Goal: Transaction & Acquisition: Purchase product/service

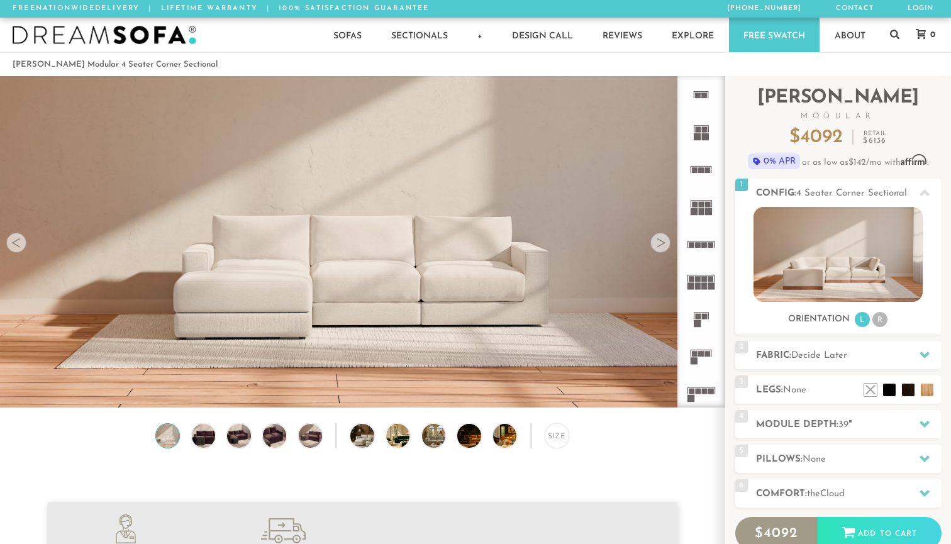
scroll to position [13968, 951]
click at [656, 245] on div at bounding box center [660, 243] width 20 height 20
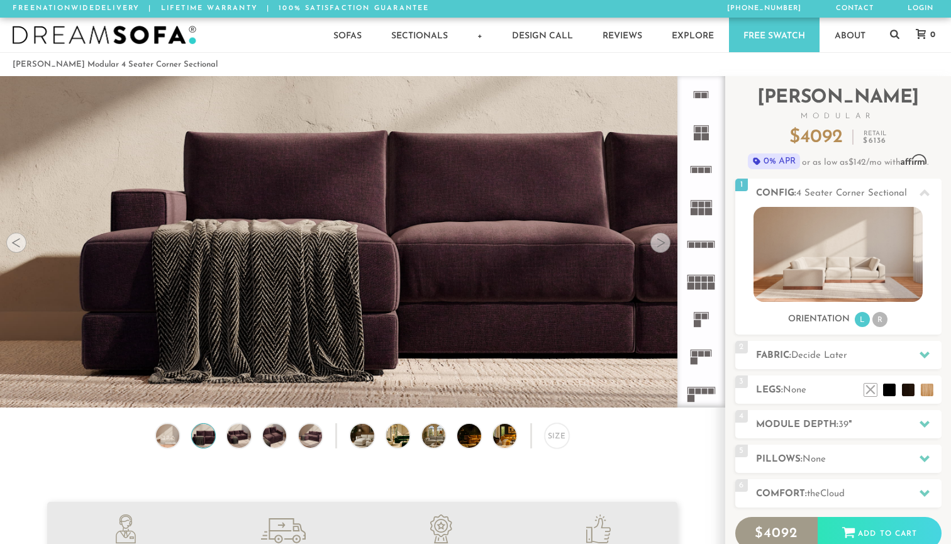
click at [656, 245] on div at bounding box center [660, 243] width 20 height 20
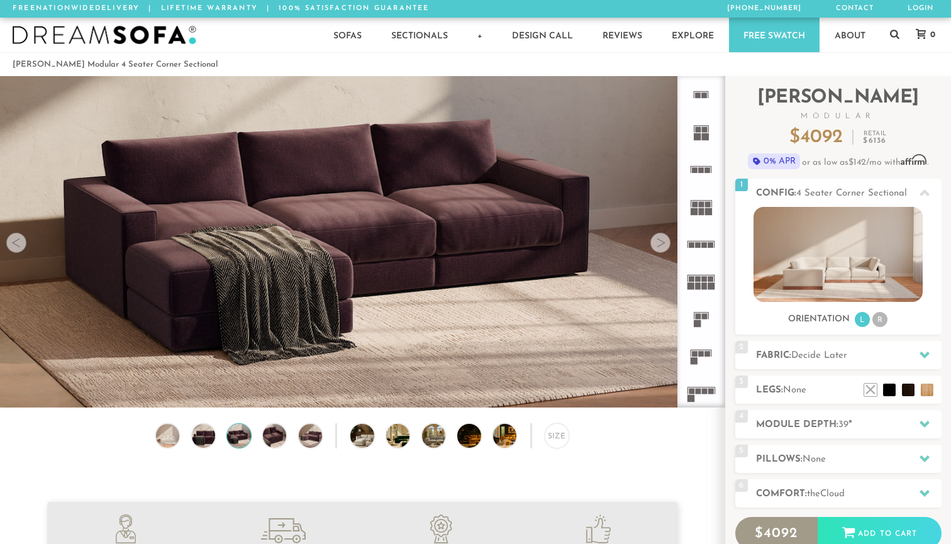
click at [656, 245] on div at bounding box center [660, 243] width 20 height 20
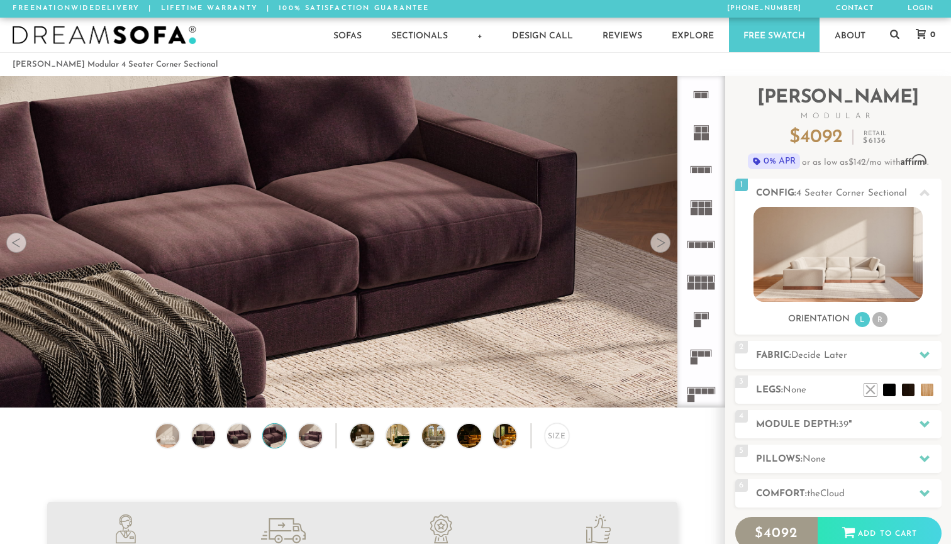
click at [656, 245] on div at bounding box center [660, 243] width 20 height 20
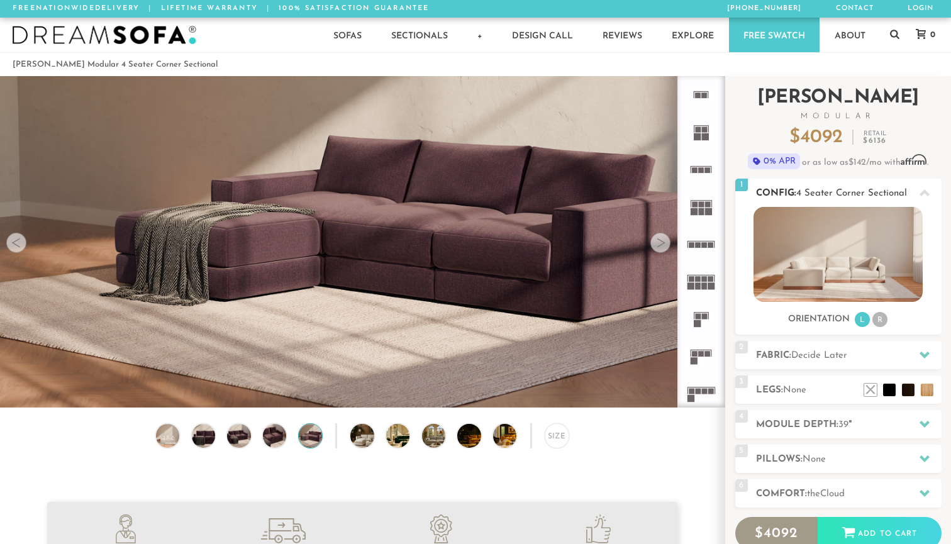
click at [831, 265] on img at bounding box center [837, 254] width 169 height 95
click at [881, 319] on li "R" at bounding box center [879, 319] width 15 height 15
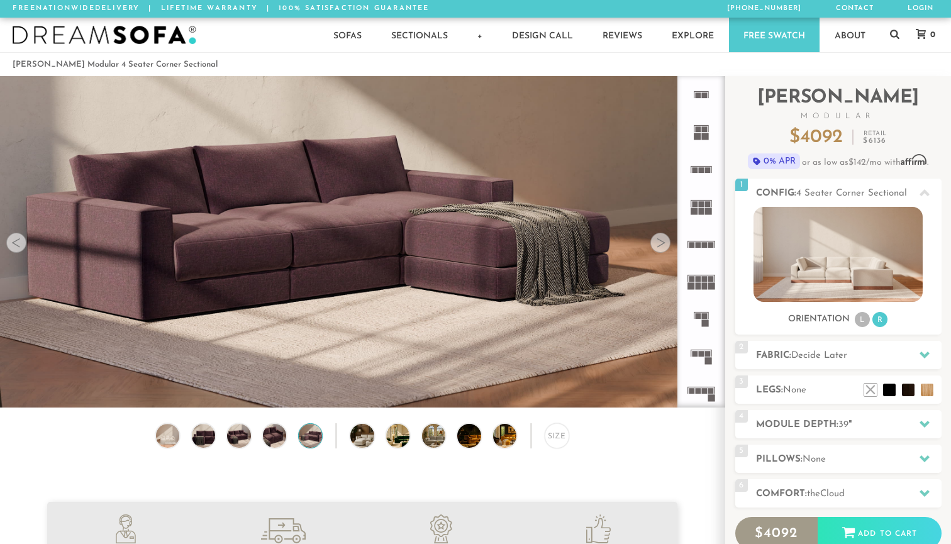
click at [708, 384] on icon at bounding box center [700, 393] width 37 height 37
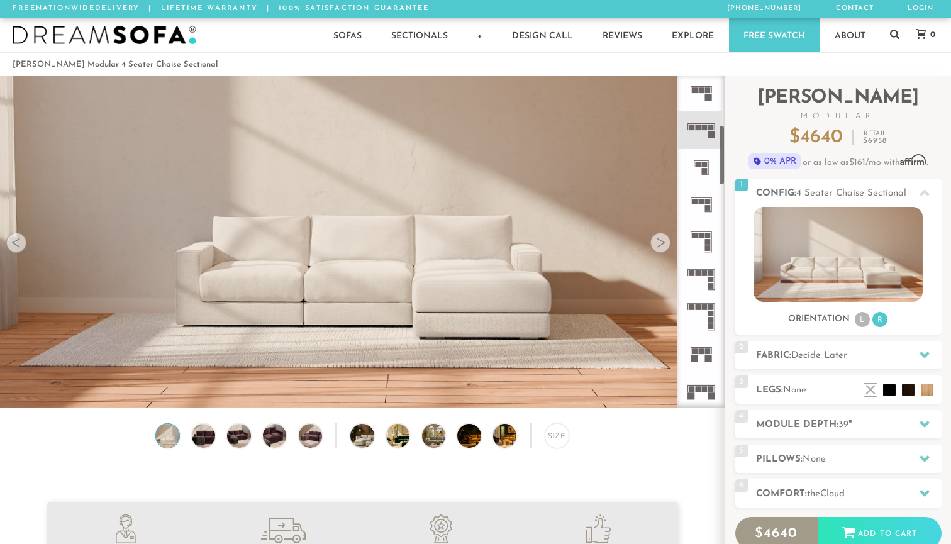
scroll to position [265, 0]
click at [707, 204] on rect at bounding box center [708, 206] width 6 height 6
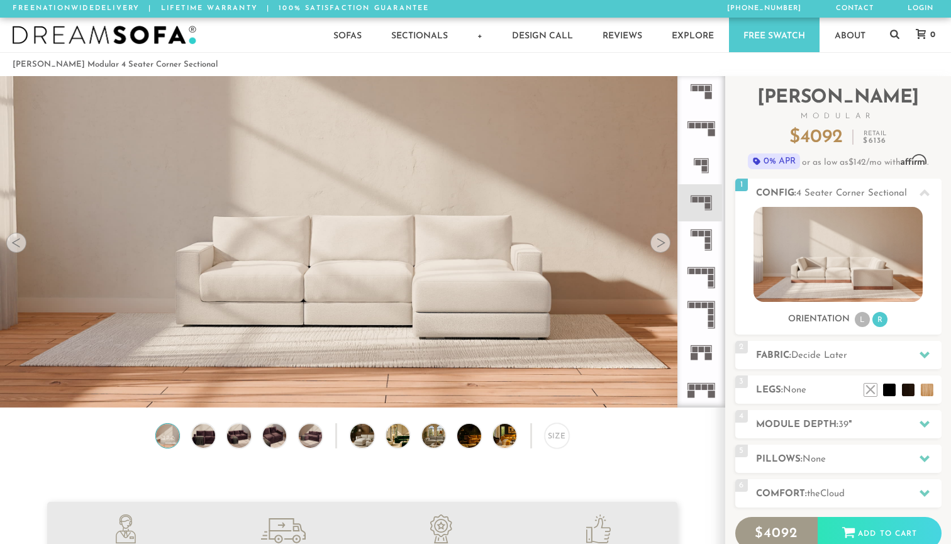
click at [705, 203] on icon at bounding box center [700, 202] width 37 height 37
click at [700, 239] on icon at bounding box center [700, 239] width 37 height 37
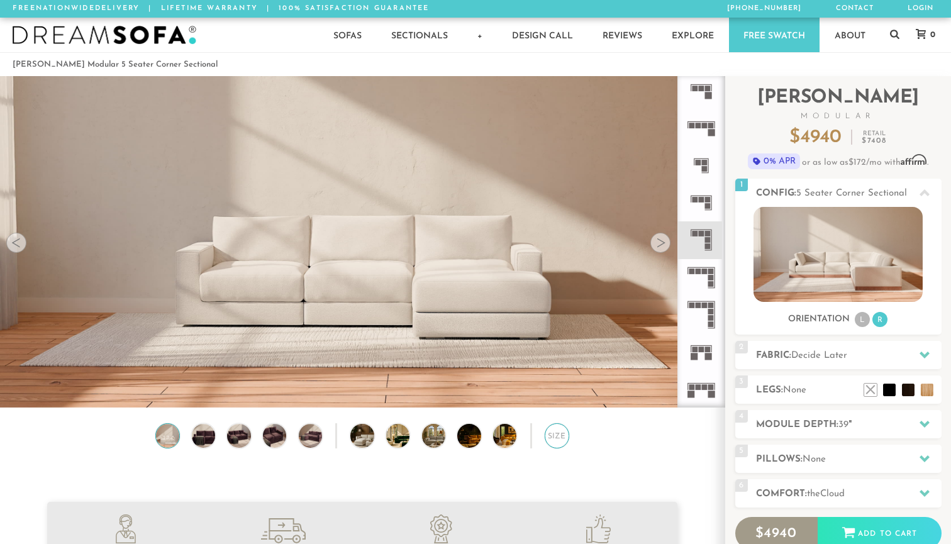
click at [560, 439] on div "Size" at bounding box center [556, 435] width 25 height 25
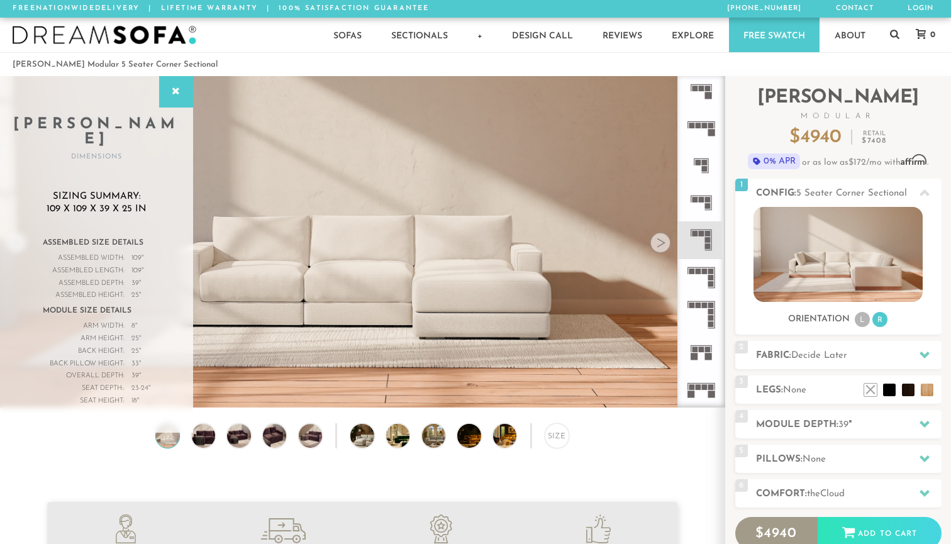
click at [167, 88] on div at bounding box center [176, 91] width 34 height 31
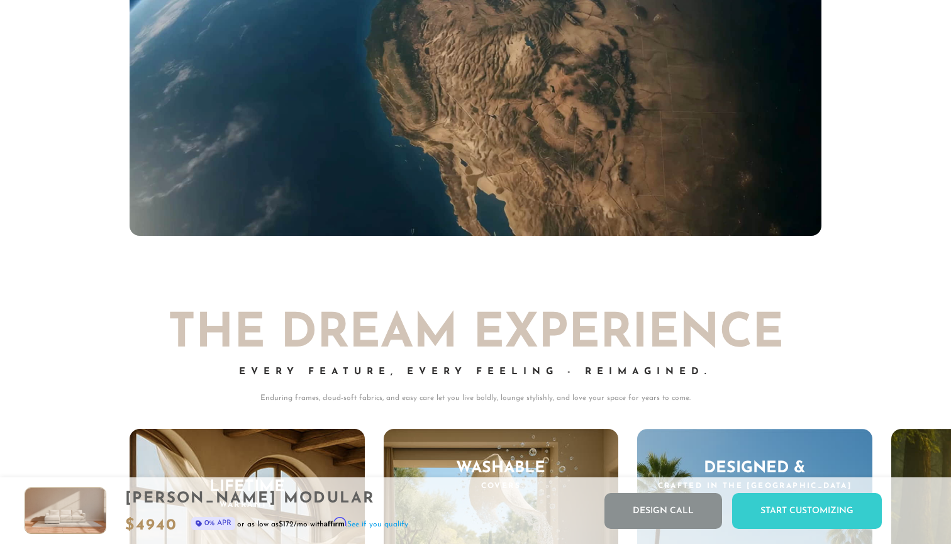
scroll to position [11565, 0]
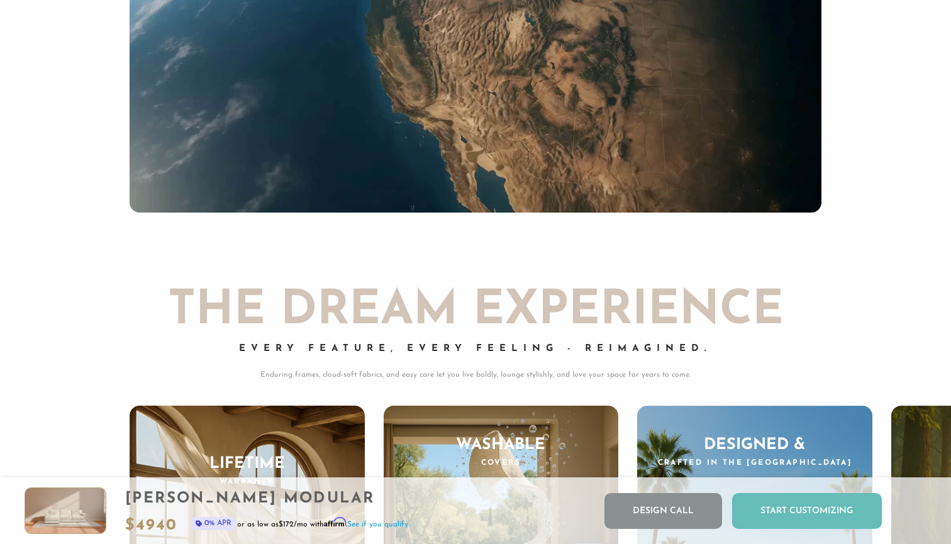
click at [802, 514] on div "Start Customizing" at bounding box center [807, 511] width 150 height 36
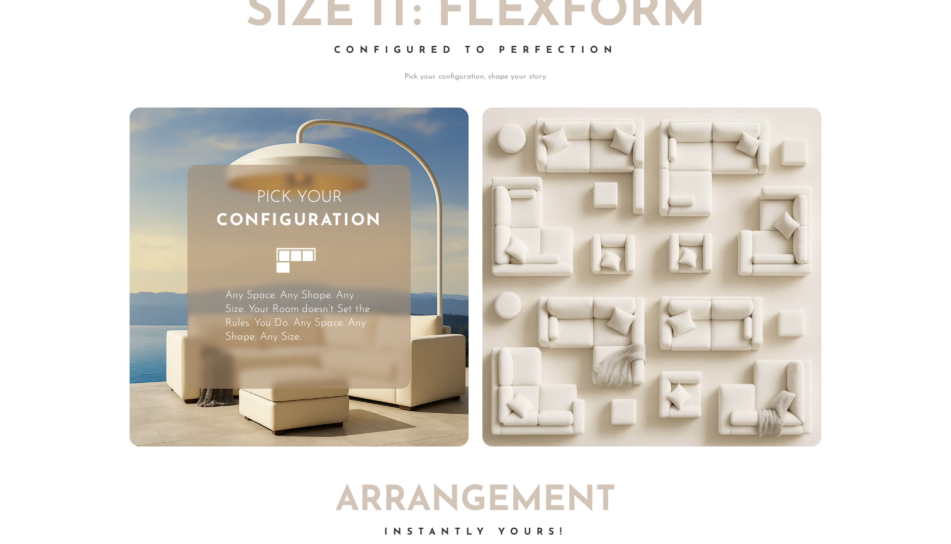
scroll to position [0, 0]
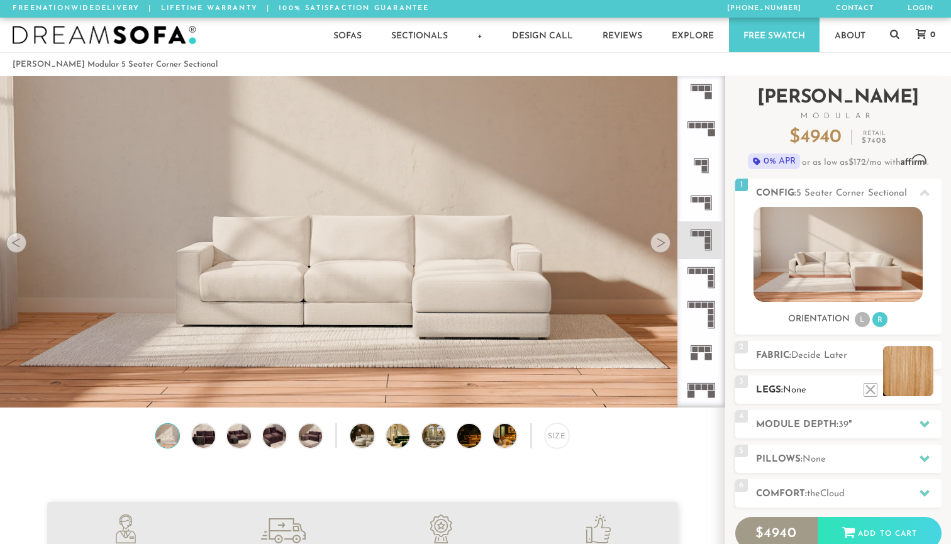
click at [929, 391] on li at bounding box center [908, 371] width 50 height 50
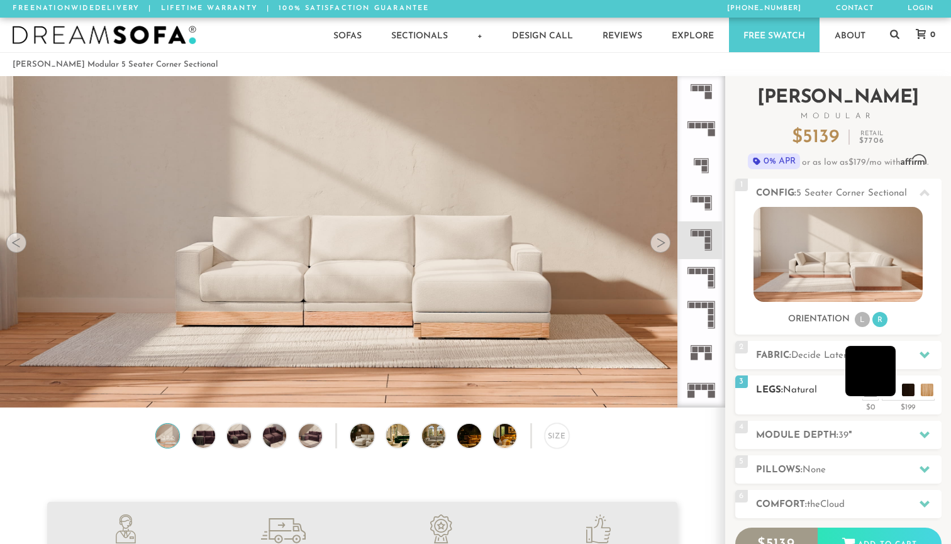
click at [887, 387] on li at bounding box center [870, 371] width 50 height 50
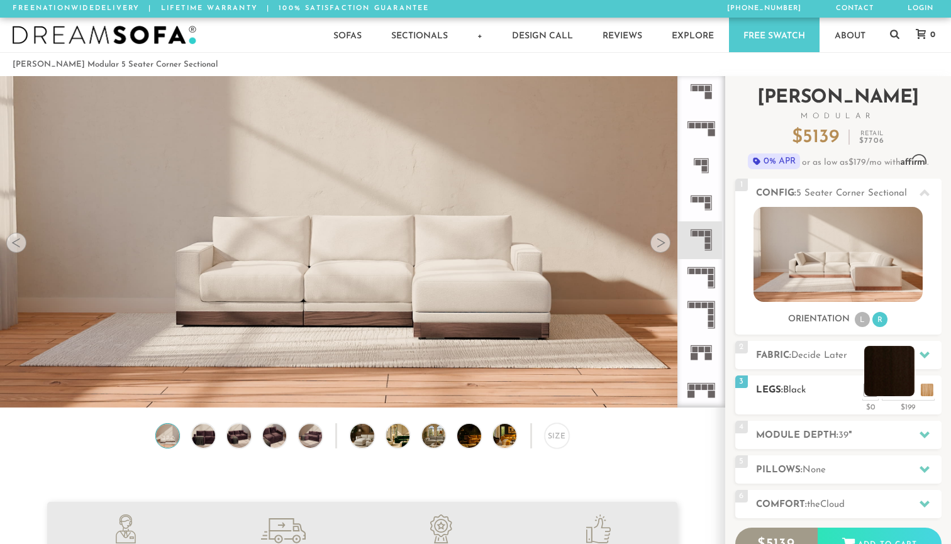
click at [905, 392] on li at bounding box center [889, 371] width 50 height 50
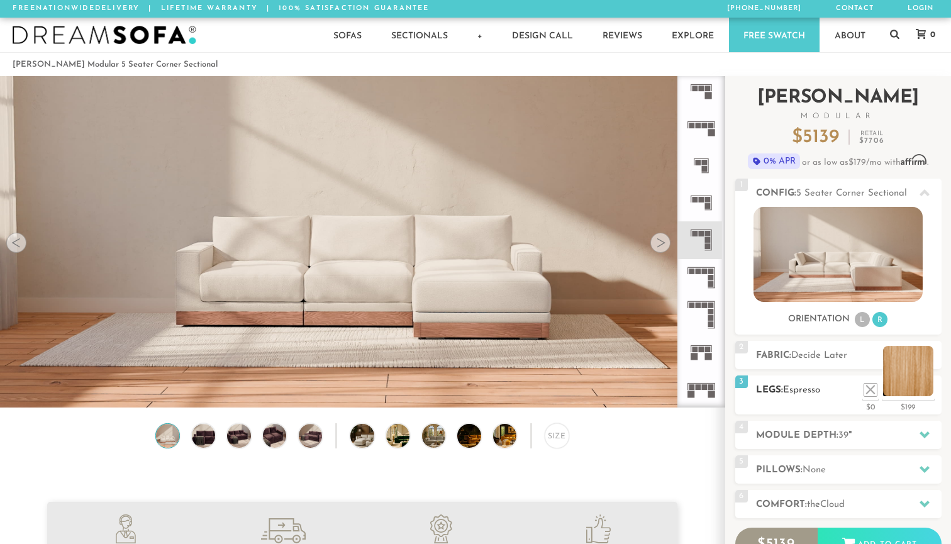
click at [925, 395] on li at bounding box center [908, 371] width 50 height 50
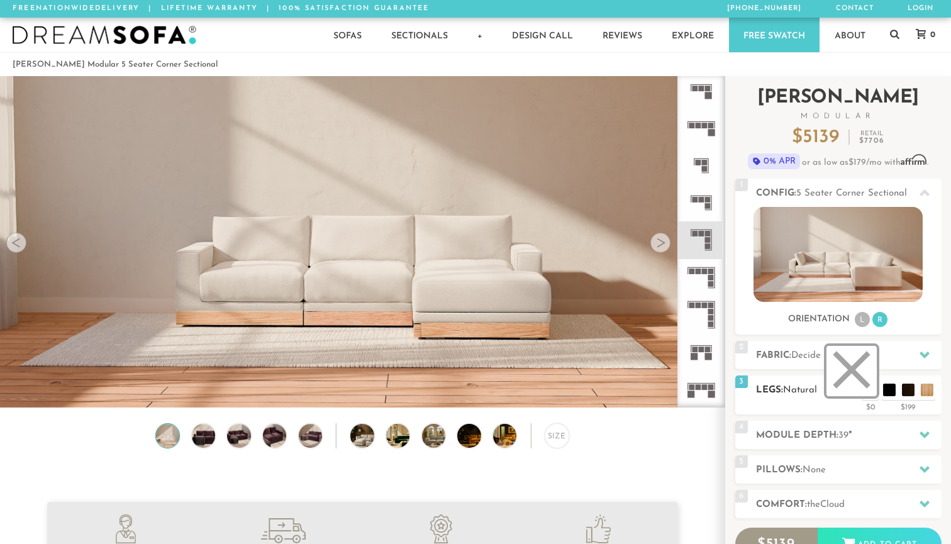
click at [866, 388] on li at bounding box center [851, 371] width 50 height 50
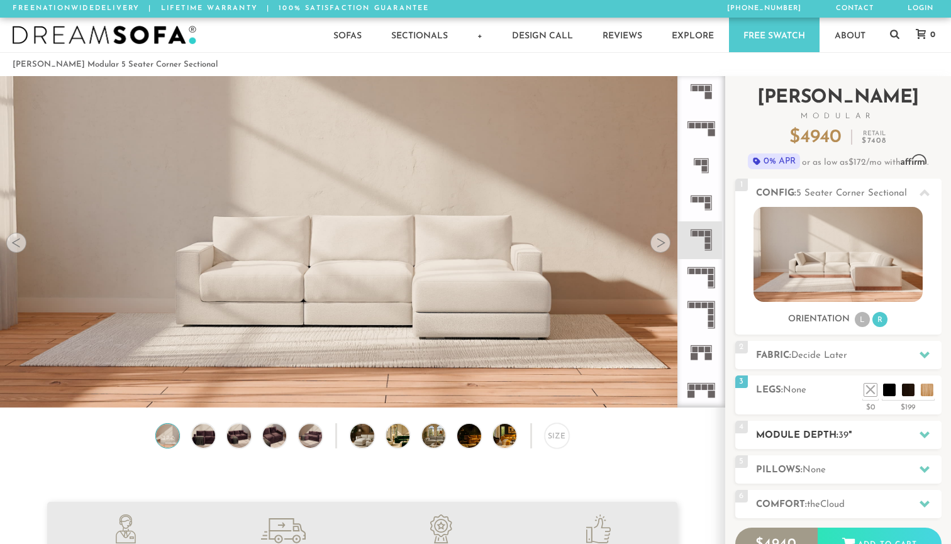
click at [932, 437] on div at bounding box center [924, 435] width 26 height 26
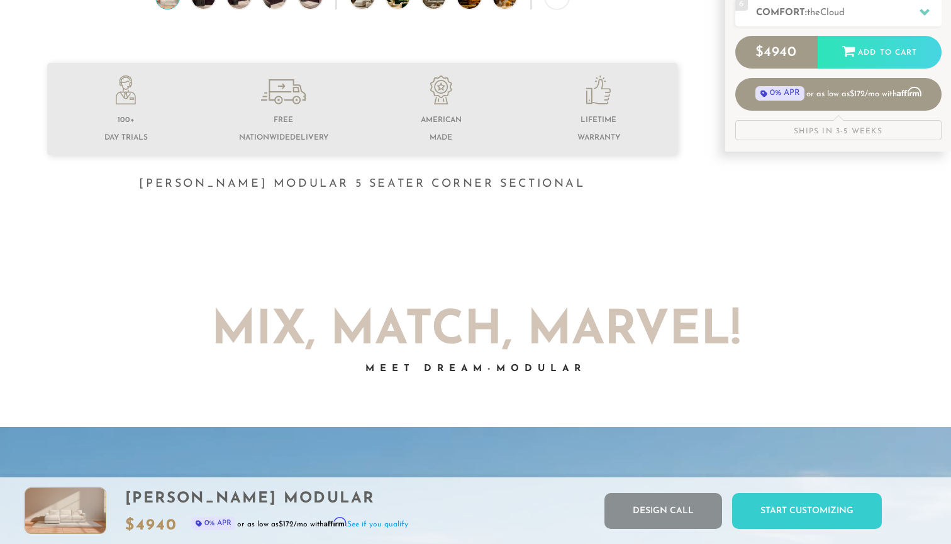
scroll to position [97, 0]
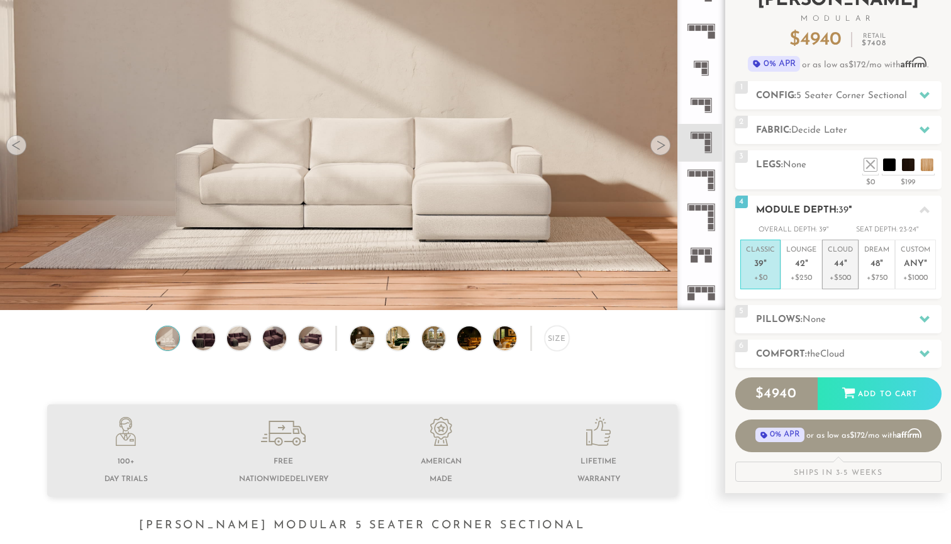
click at [844, 265] on em """ at bounding box center [845, 264] width 3 height 11
click at [845, 317] on h2 "Pillows: None" at bounding box center [848, 319] width 185 height 14
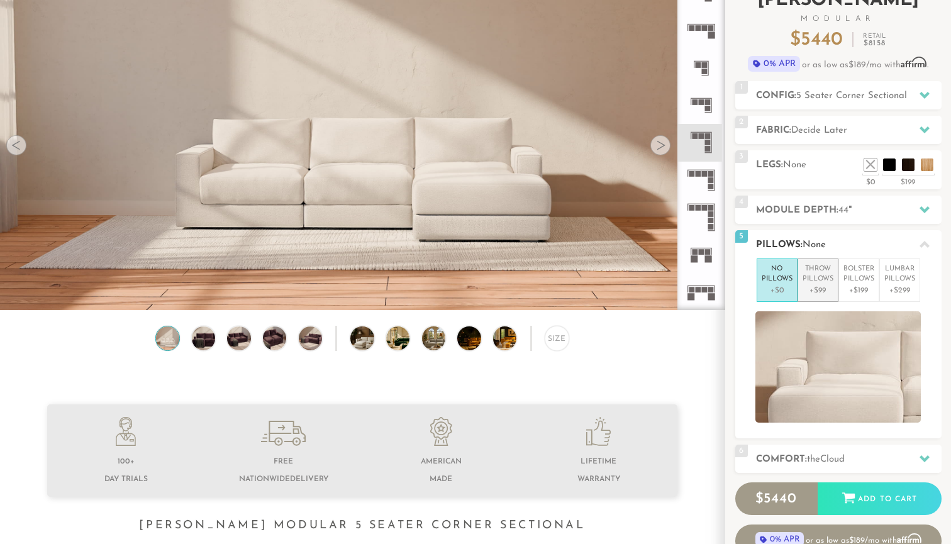
click at [814, 277] on p "Throw Pillows" at bounding box center [817, 274] width 31 height 21
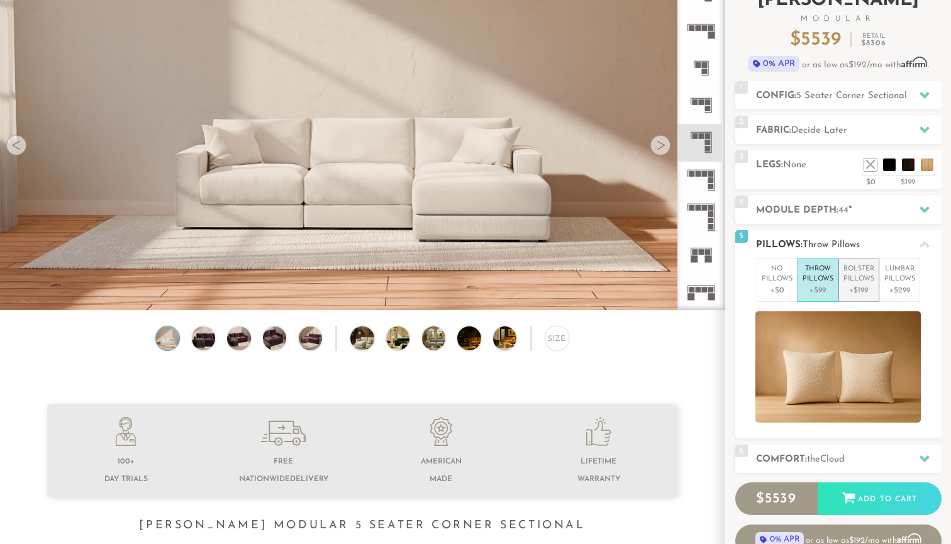
click at [856, 282] on p "Bolster Pillows" at bounding box center [858, 274] width 31 height 21
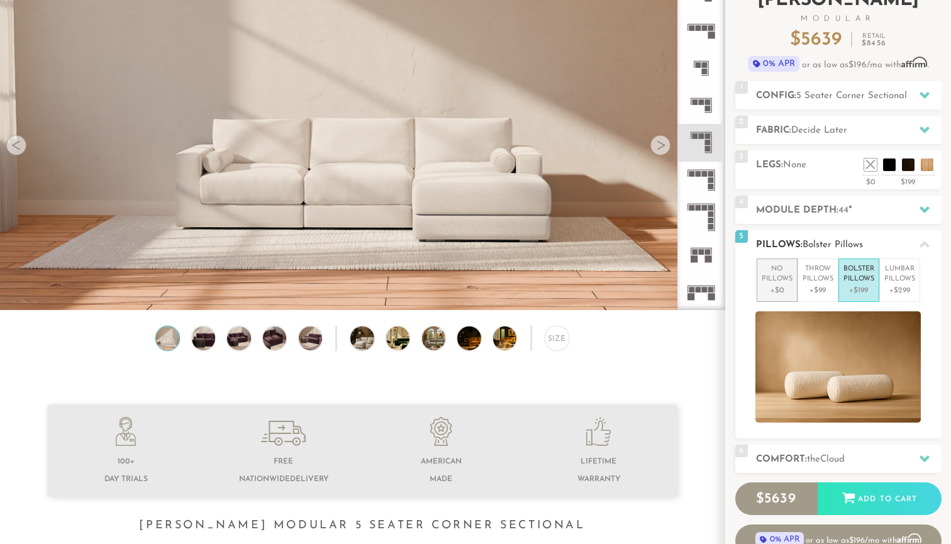
click at [776, 286] on p "+$0" at bounding box center [776, 290] width 31 height 11
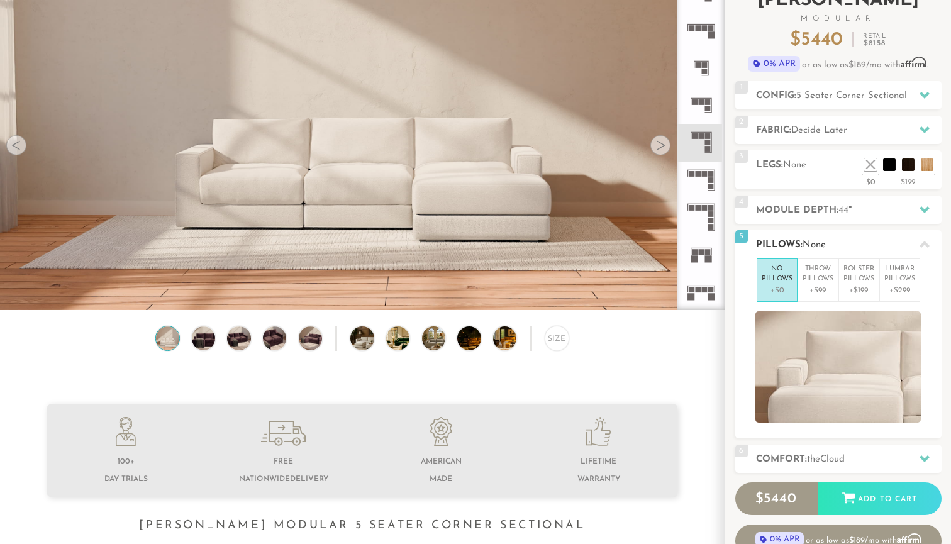
click at [931, 363] on div at bounding box center [838, 366] width 206 height 111
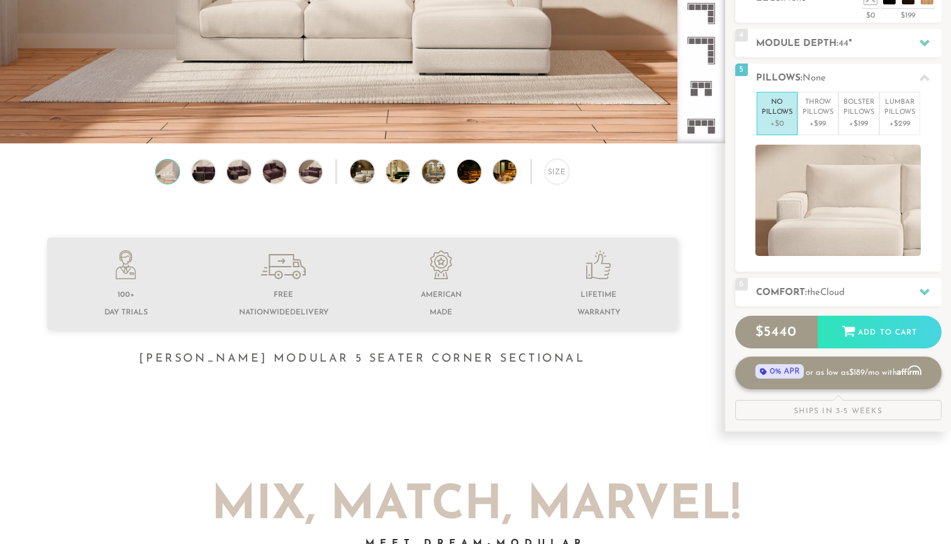
scroll to position [236, 0]
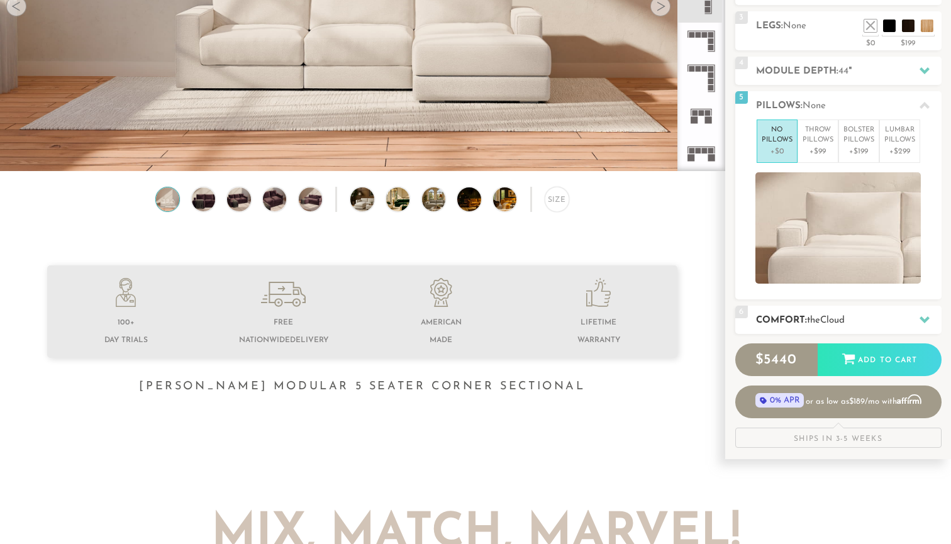
click at [907, 319] on h2 "Comfort: the Cloud" at bounding box center [848, 320] width 185 height 14
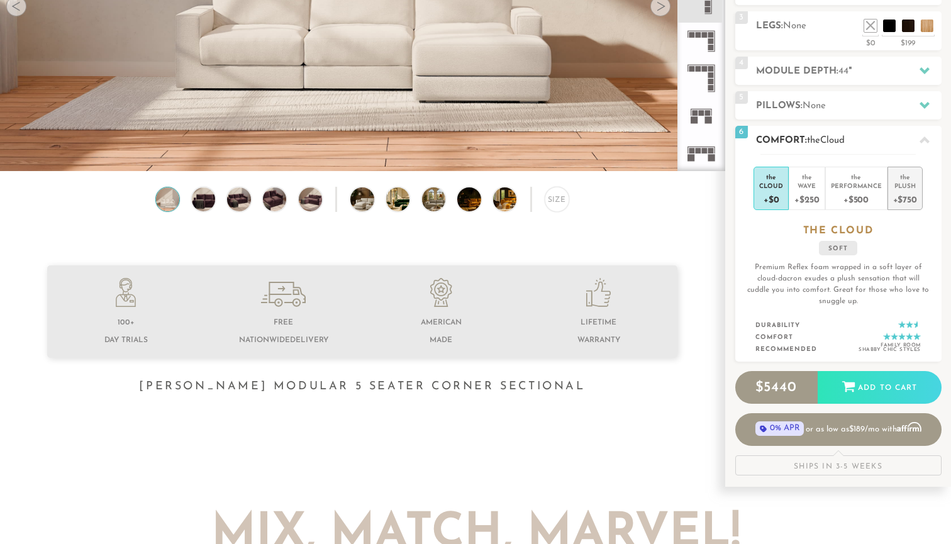
click at [898, 189] on div "Plush" at bounding box center [905, 185] width 24 height 9
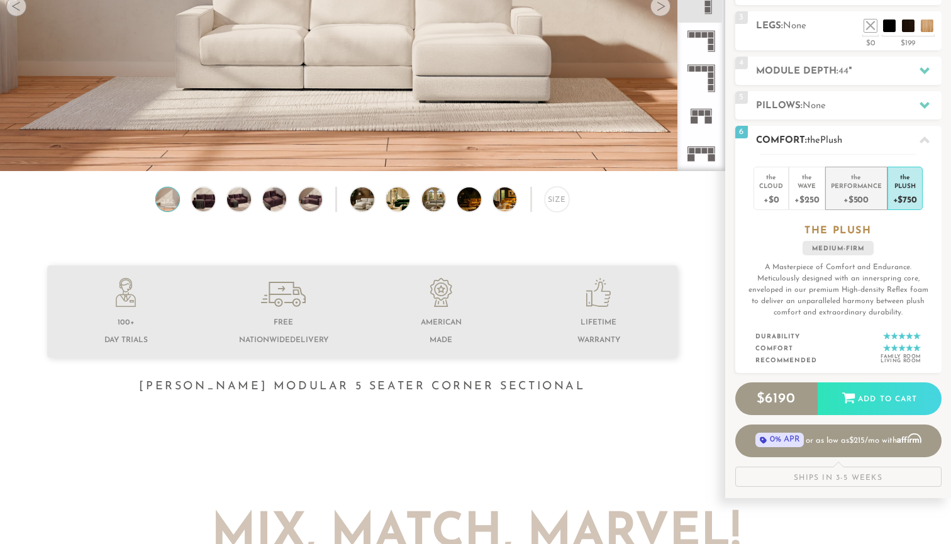
click at [864, 196] on div "+$500" at bounding box center [856, 199] width 51 height 18
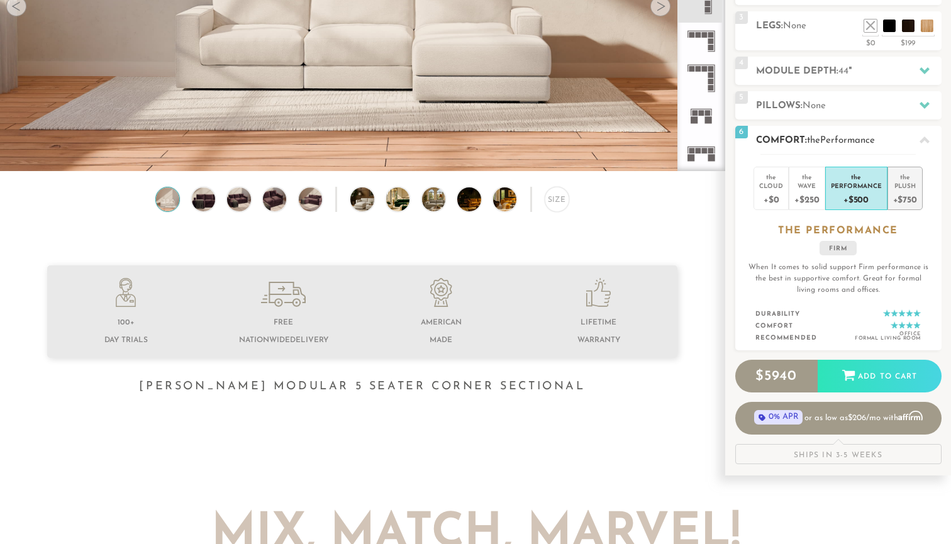
click at [907, 189] on div "Plush" at bounding box center [905, 185] width 24 height 9
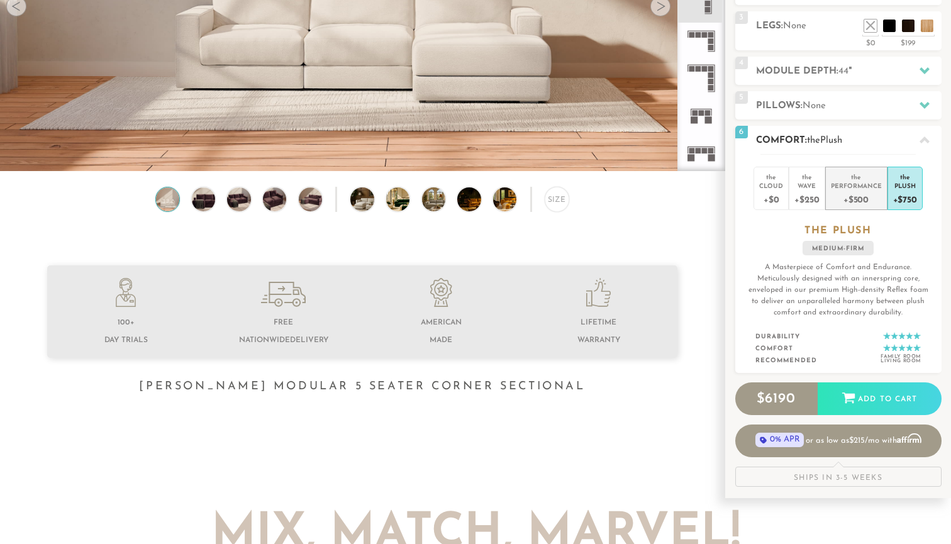
click at [864, 185] on div "Performance" at bounding box center [856, 185] width 51 height 9
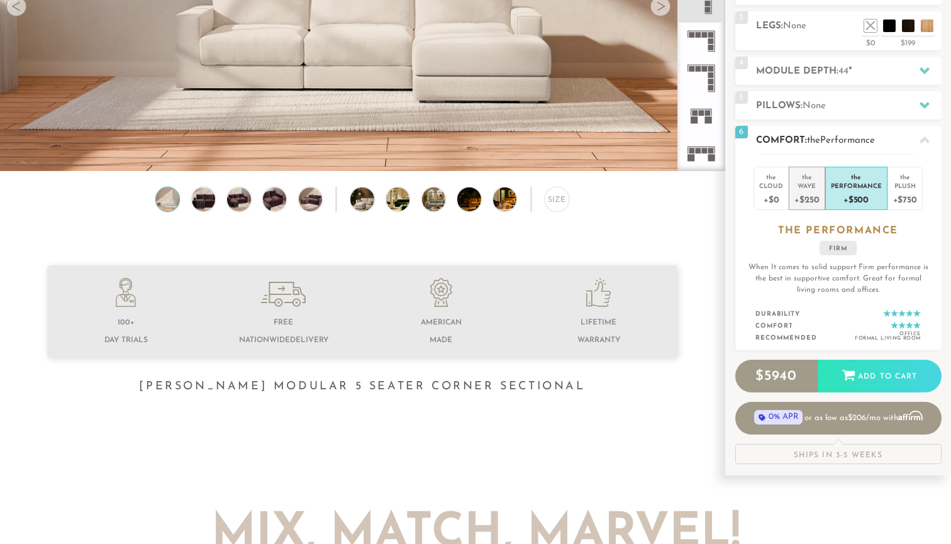
click at [808, 182] on div "Wave" at bounding box center [806, 185] width 25 height 9
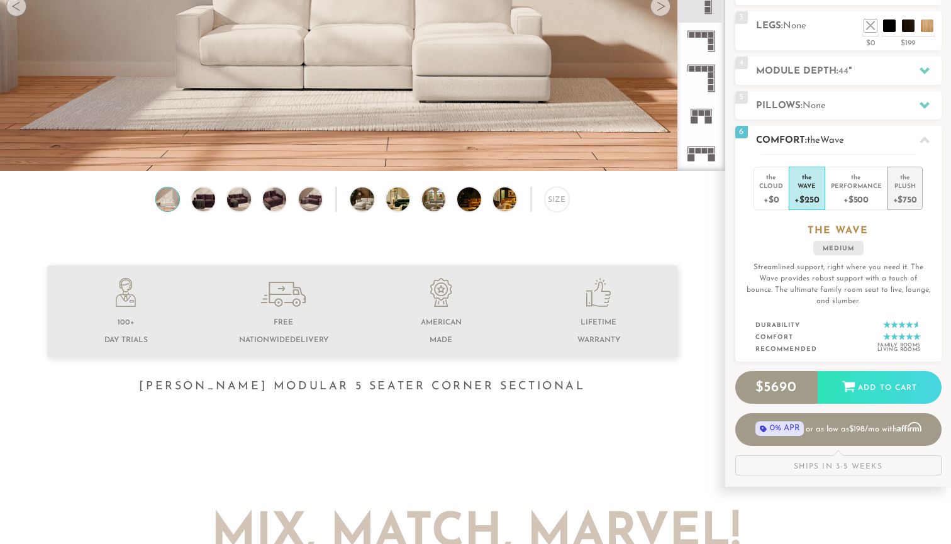
click at [903, 190] on div "+$750" at bounding box center [905, 199] width 24 height 18
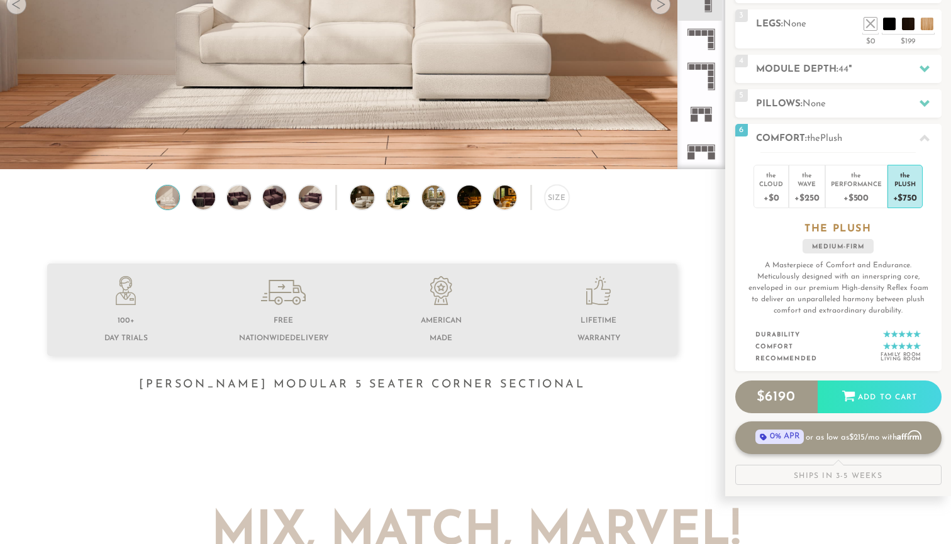
scroll to position [198, 0]
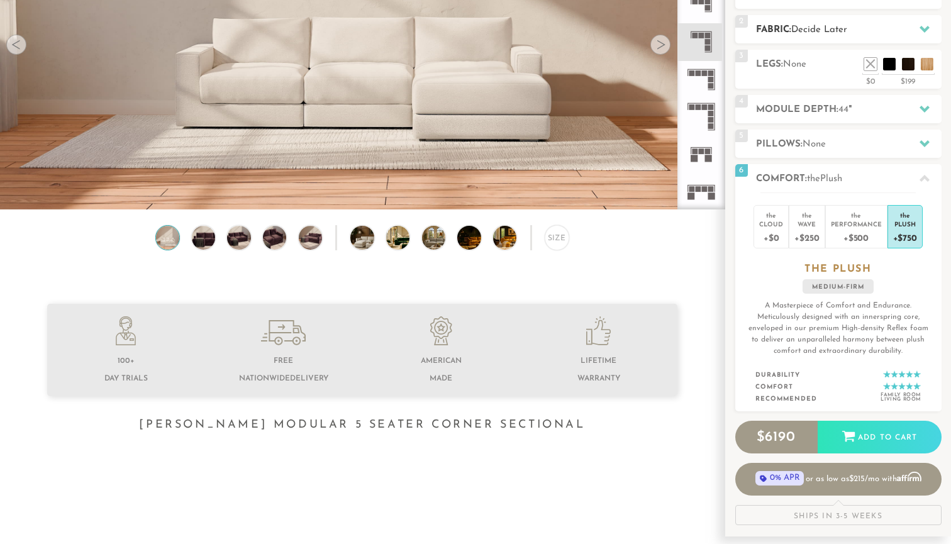
click at [910, 27] on h2 "Fabric: Decide Later" at bounding box center [848, 30] width 185 height 14
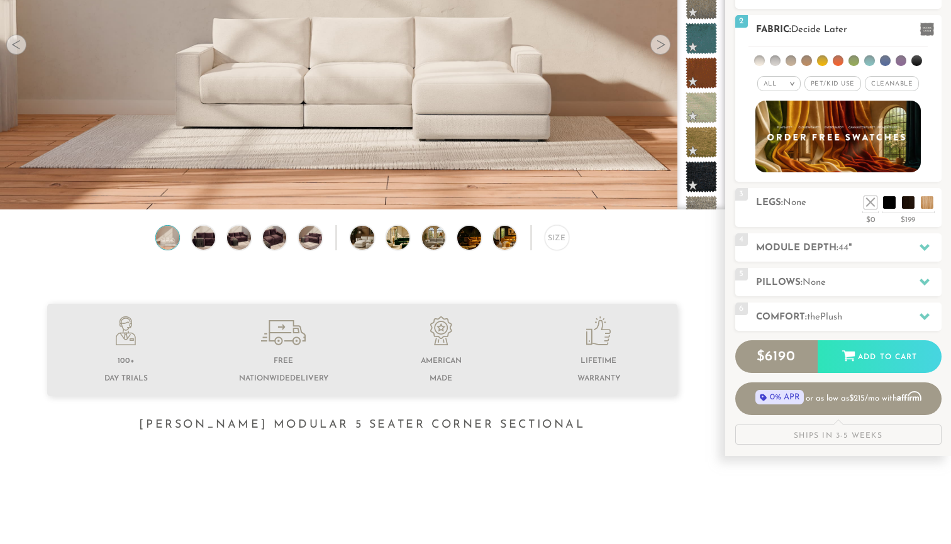
click at [889, 82] on span "Cleanable x" at bounding box center [891, 83] width 54 height 15
click at [832, 87] on span "Pet/Kid Use x" at bounding box center [827, 83] width 57 height 15
click at [803, 58] on li at bounding box center [806, 60] width 11 height 11
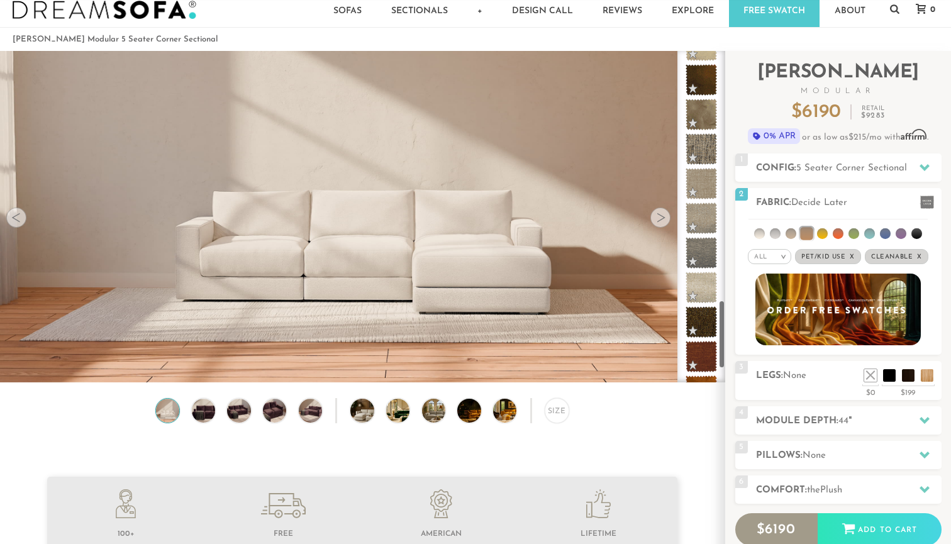
scroll to position [1269, 0]
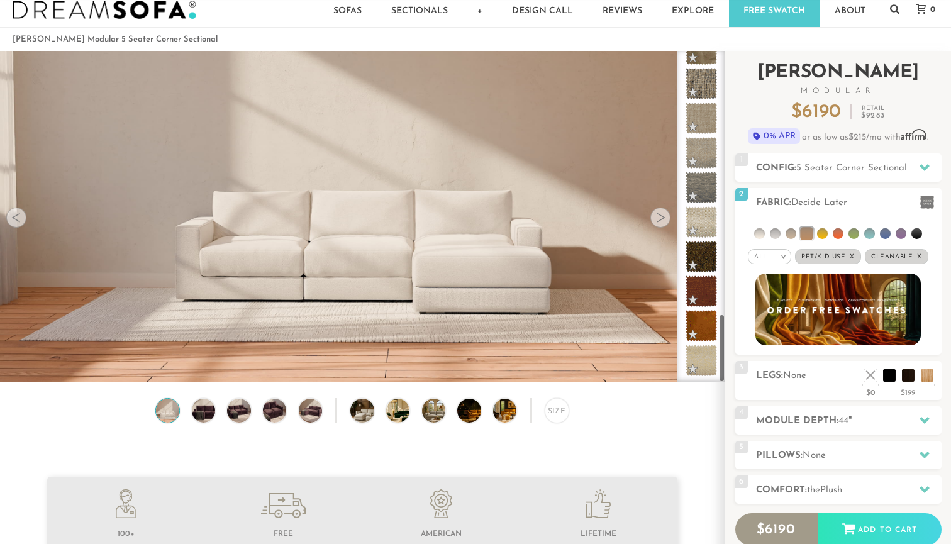
drag, startPoint x: 723, startPoint y: 108, endPoint x: 726, endPoint y: 390, distance: 282.9
click at [726, 390] on div "Introducing Landon Modular $ 6190 Retail $ 9283 $ 6190 Retail $ 9283 0% APR or …" at bounding box center [838, 340] width 226 height 578
click at [758, 235] on li at bounding box center [759, 233] width 11 height 11
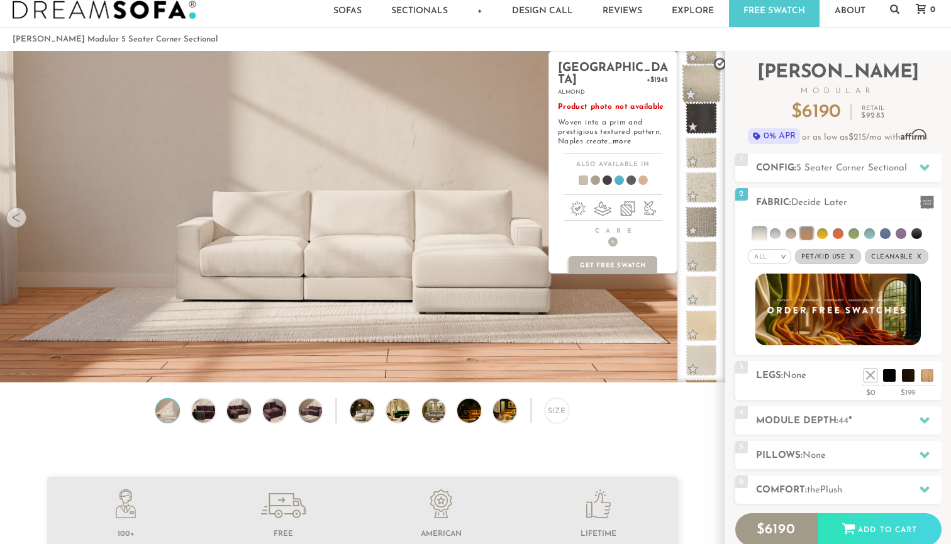
click at [702, 81] on span at bounding box center [702, 84] width 40 height 40
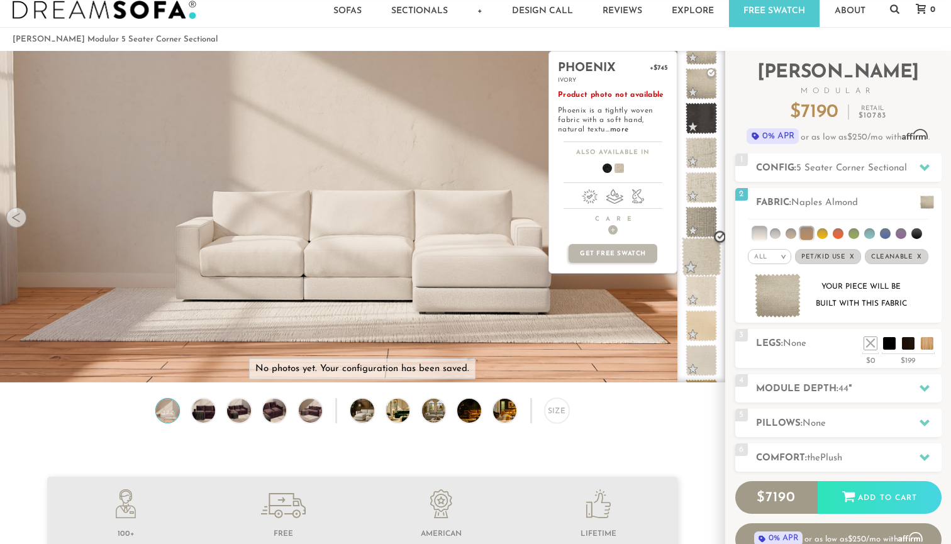
click at [698, 262] on span at bounding box center [702, 257] width 40 height 40
click at [700, 301] on span at bounding box center [702, 292] width 40 height 40
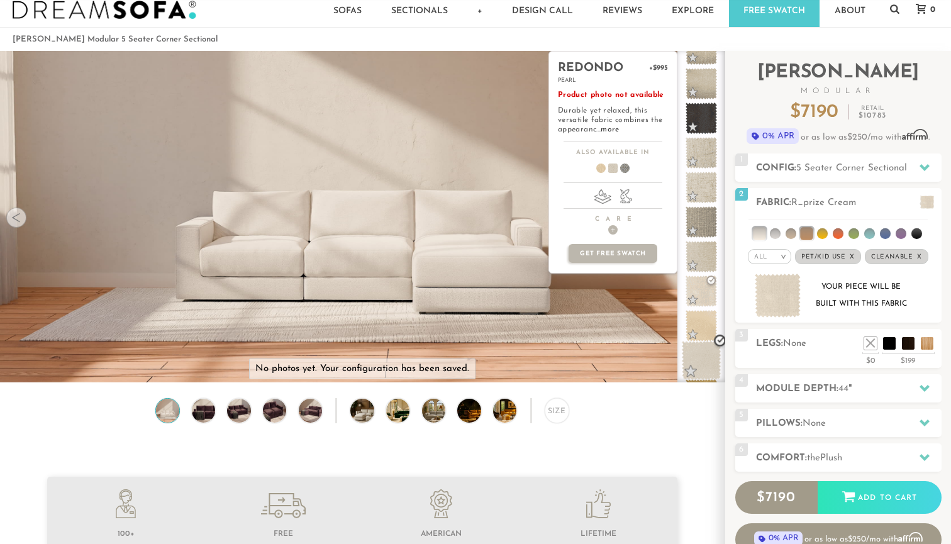
click at [703, 354] on span at bounding box center [702, 361] width 40 height 40
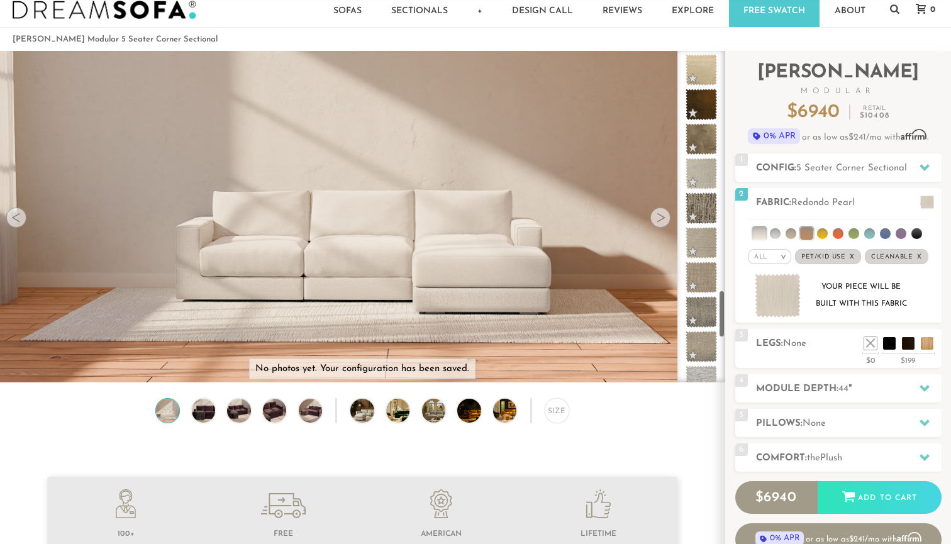
scroll to position [1667, 0]
drag, startPoint x: 720, startPoint y: 268, endPoint x: 720, endPoint y: 326, distance: 58.5
click at [720, 326] on div at bounding box center [701, 216] width 48 height 331
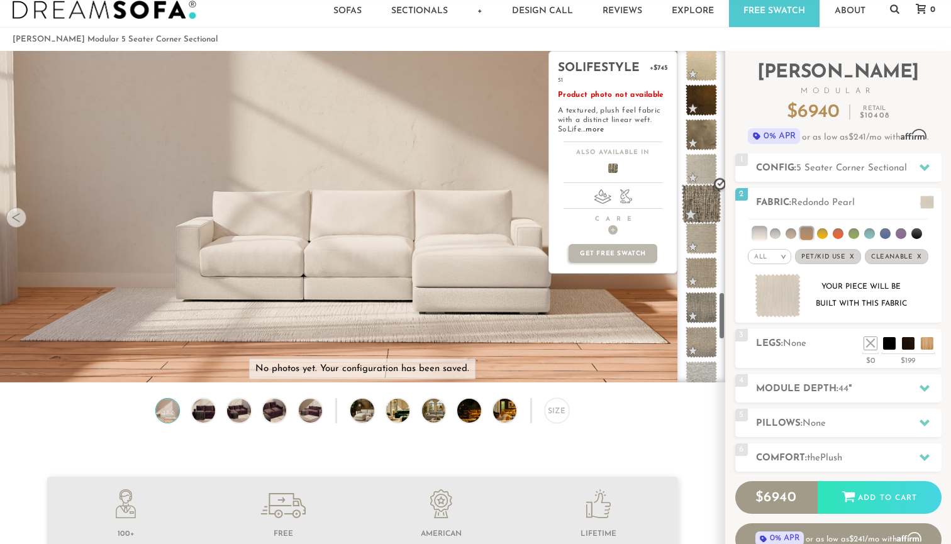
click at [697, 200] on span at bounding box center [702, 204] width 40 height 40
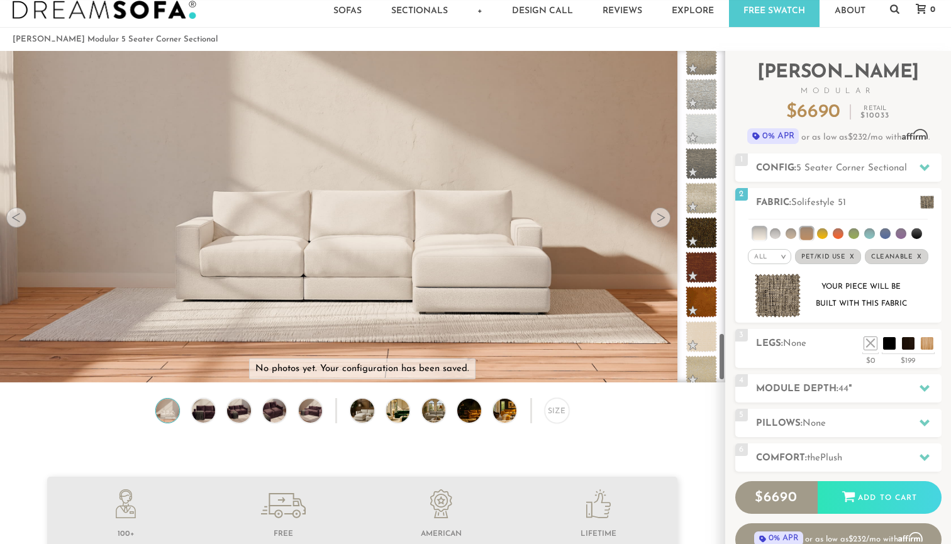
scroll to position [1960, 0]
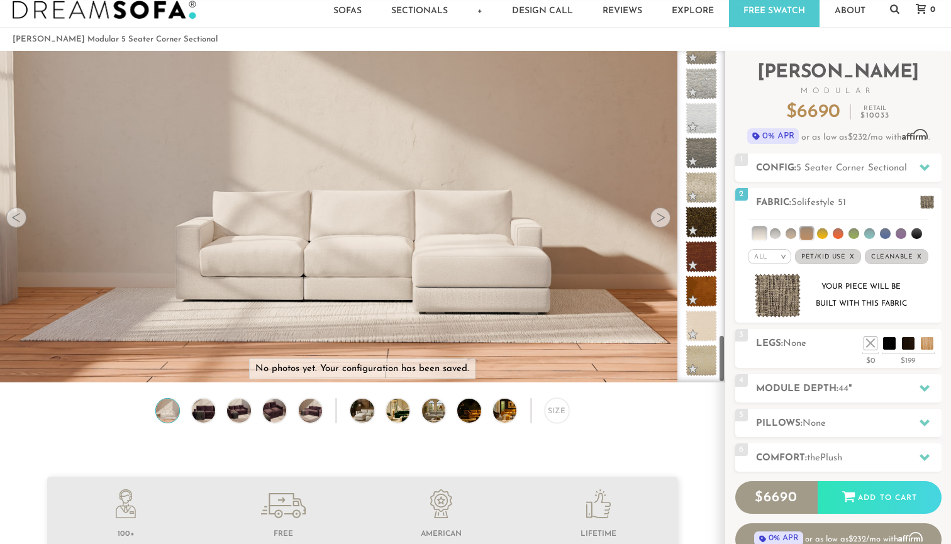
drag, startPoint x: 721, startPoint y: 323, endPoint x: 720, endPoint y: 382, distance: 59.1
click at [720, 382] on div at bounding box center [701, 216] width 48 height 331
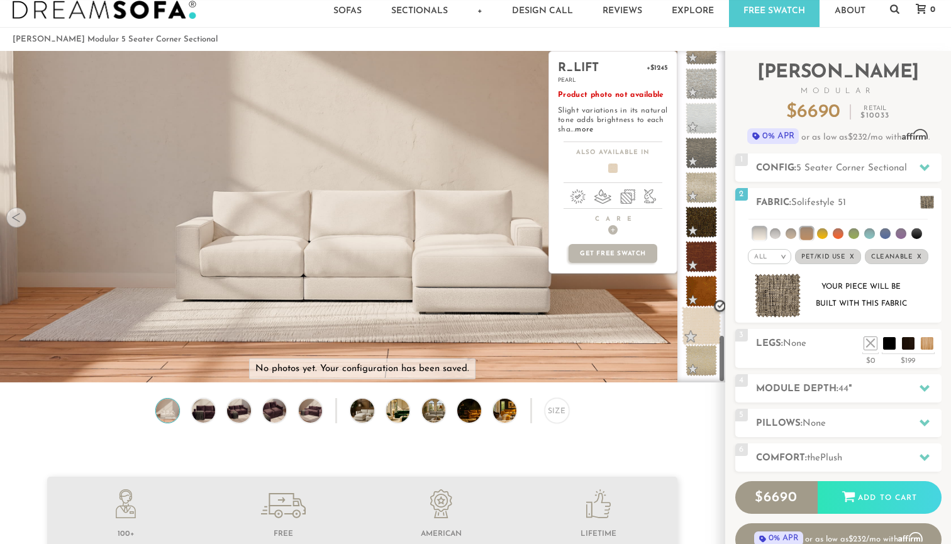
click at [697, 329] on span at bounding box center [702, 326] width 40 height 40
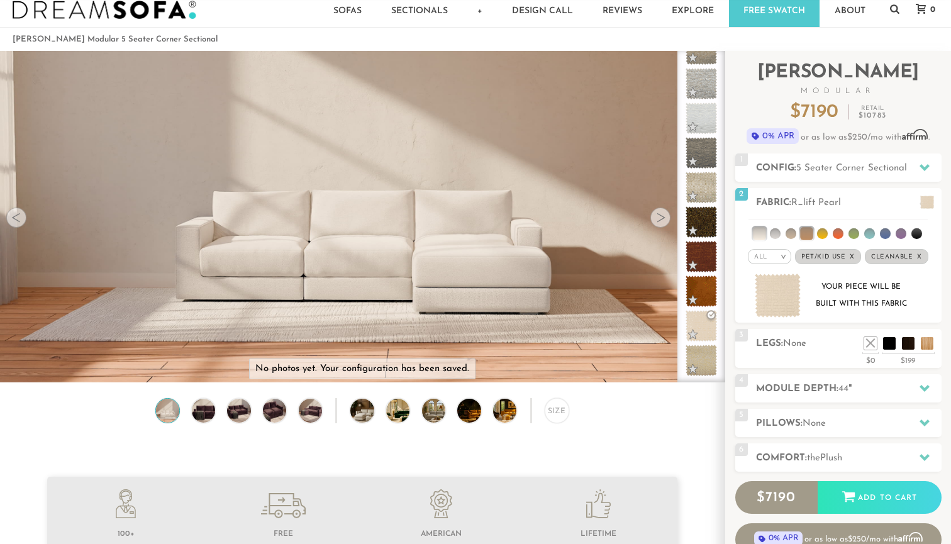
click at [635, 416] on div "Size" at bounding box center [362, 413] width 724 height 31
click at [661, 221] on div at bounding box center [660, 217] width 20 height 20
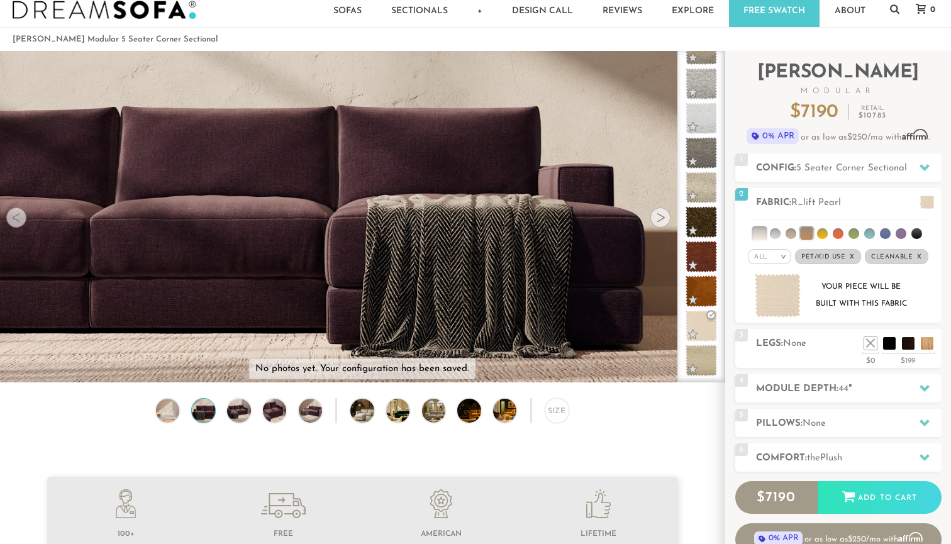
click at [661, 221] on div at bounding box center [660, 217] width 20 height 20
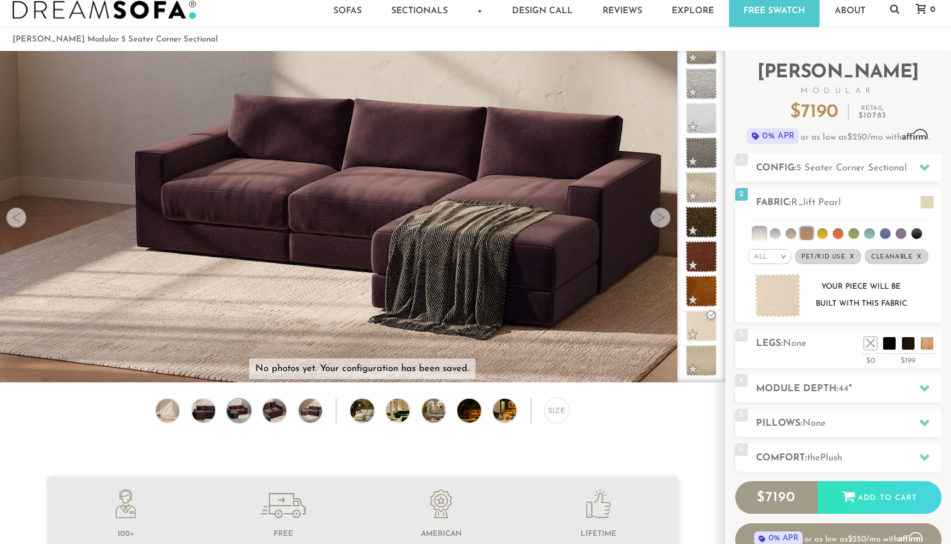
click at [661, 221] on div at bounding box center [660, 217] width 20 height 20
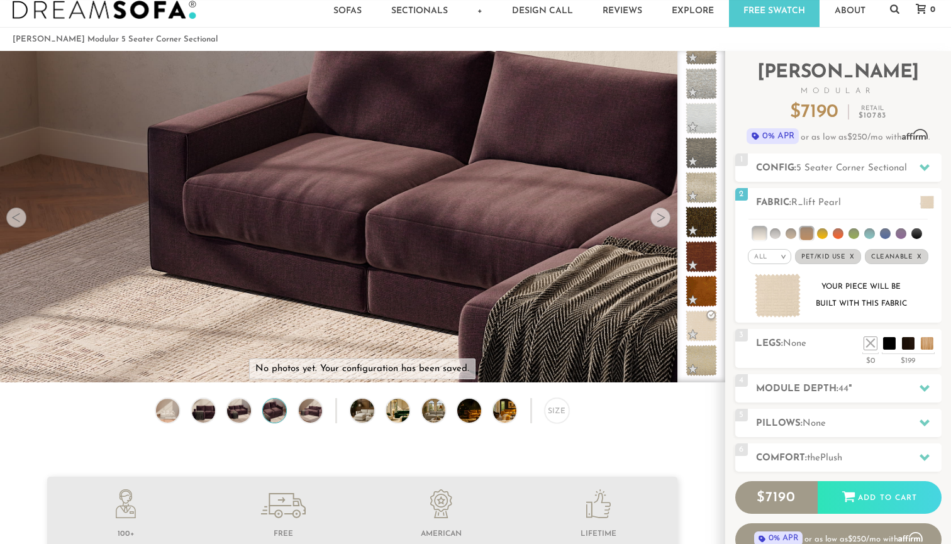
click at [661, 221] on div at bounding box center [660, 217] width 20 height 20
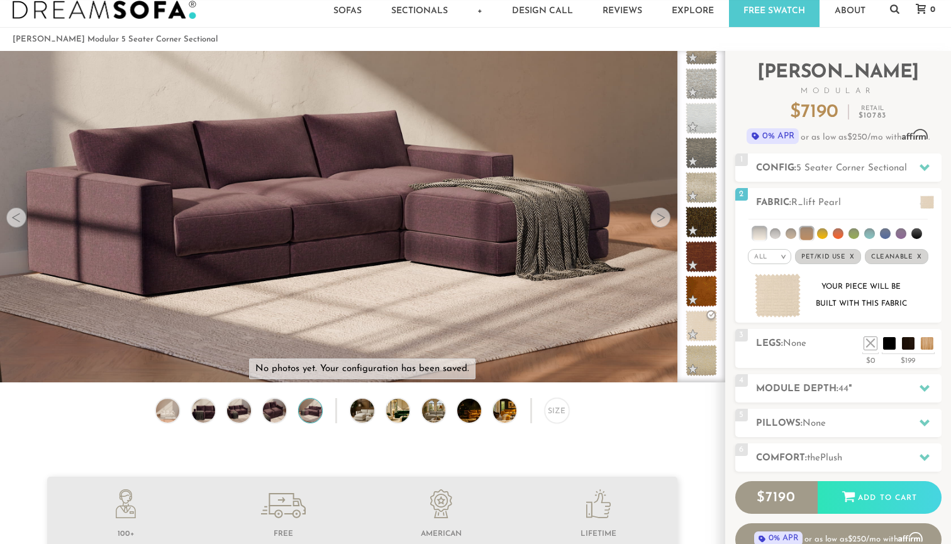
click at [661, 221] on div at bounding box center [660, 217] width 20 height 20
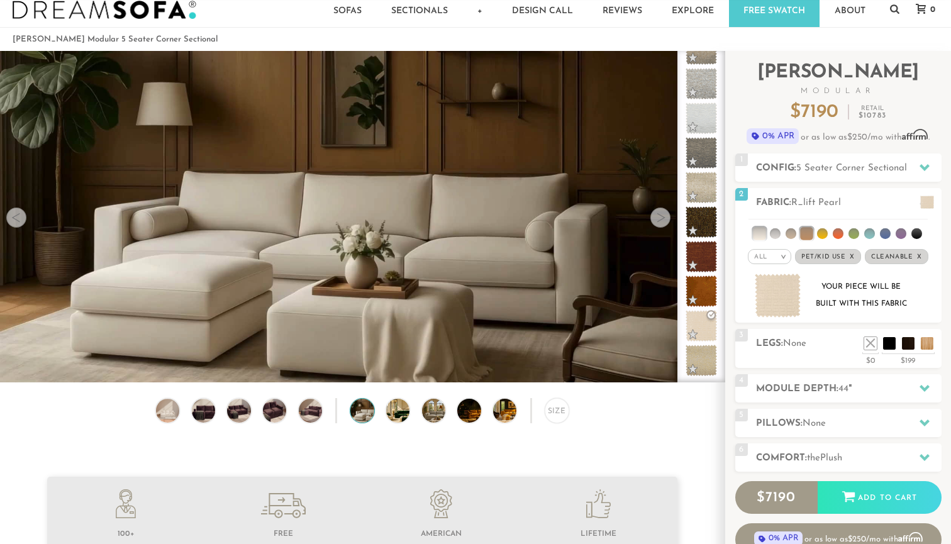
click at [661, 221] on div at bounding box center [660, 217] width 20 height 20
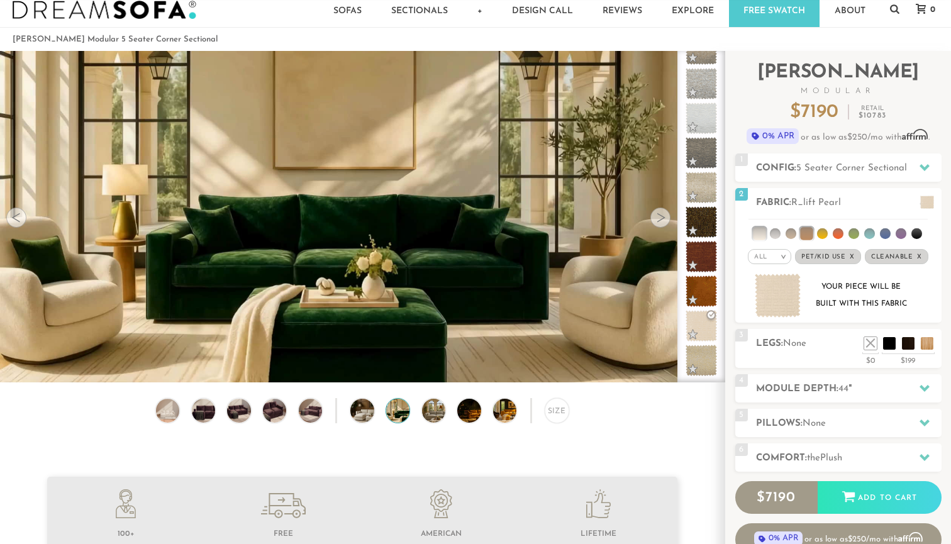
click at [661, 221] on div at bounding box center [660, 217] width 20 height 20
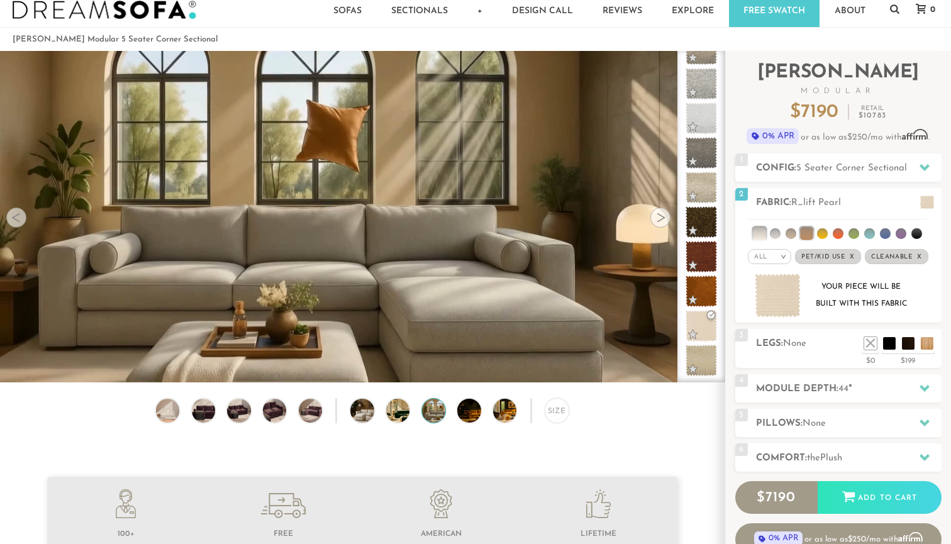
click at [661, 221] on div at bounding box center [660, 217] width 20 height 20
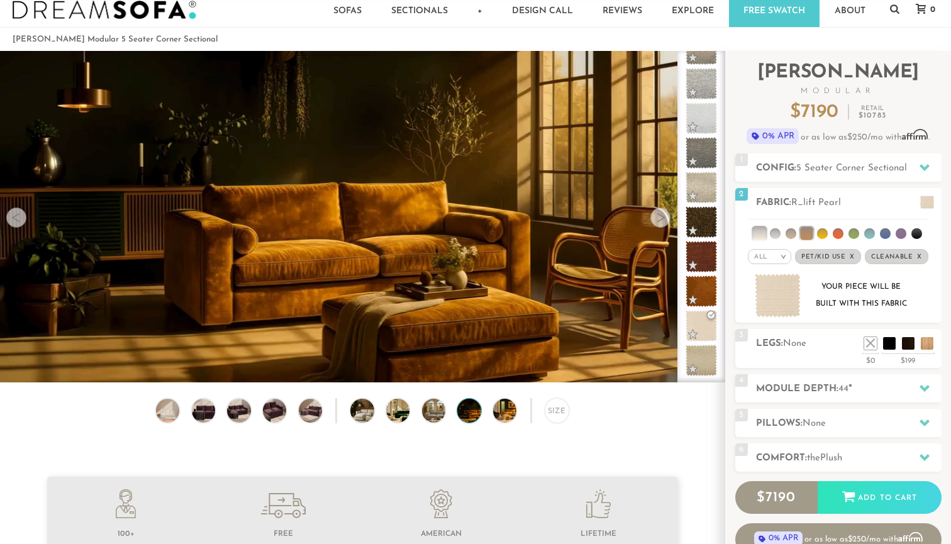
click at [661, 221] on div at bounding box center [660, 217] width 20 height 20
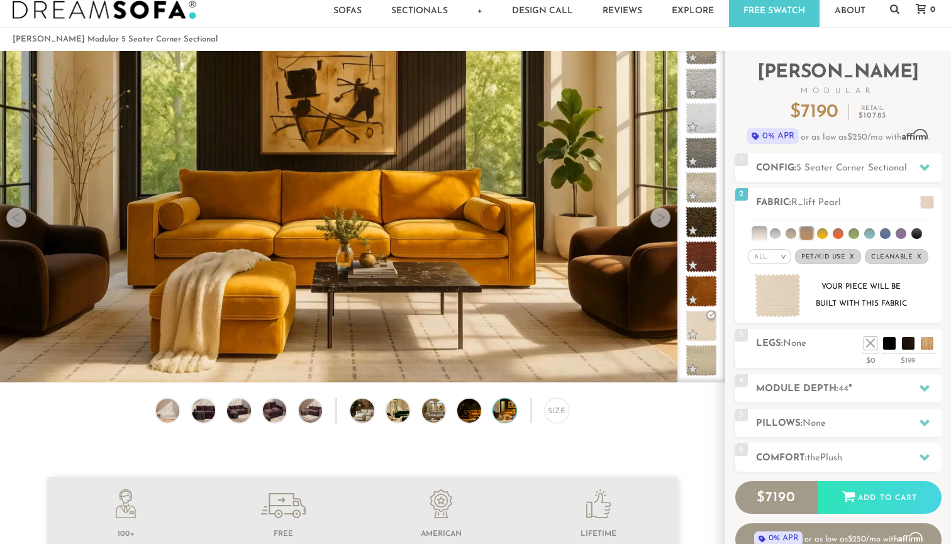
click at [661, 221] on div at bounding box center [660, 217] width 20 height 20
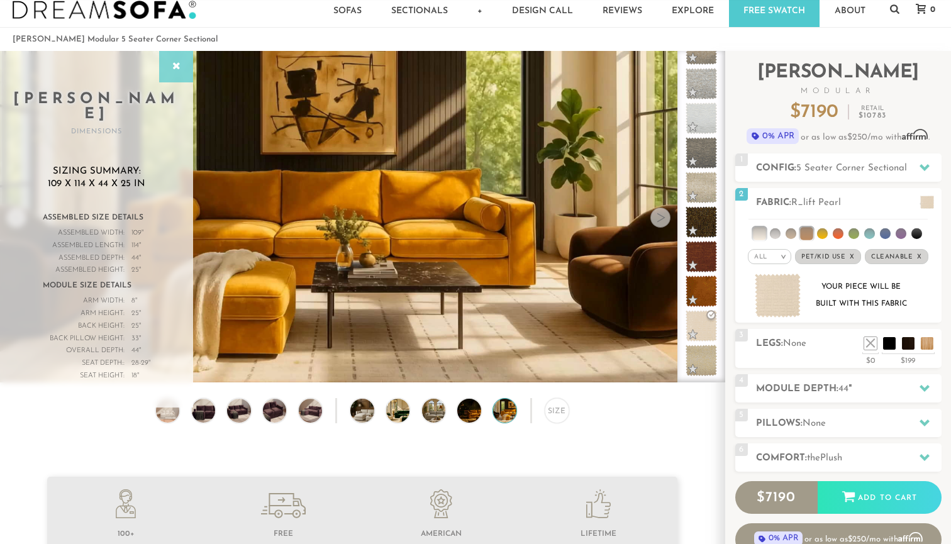
click at [175, 70] on icon at bounding box center [176, 67] width 14 height 10
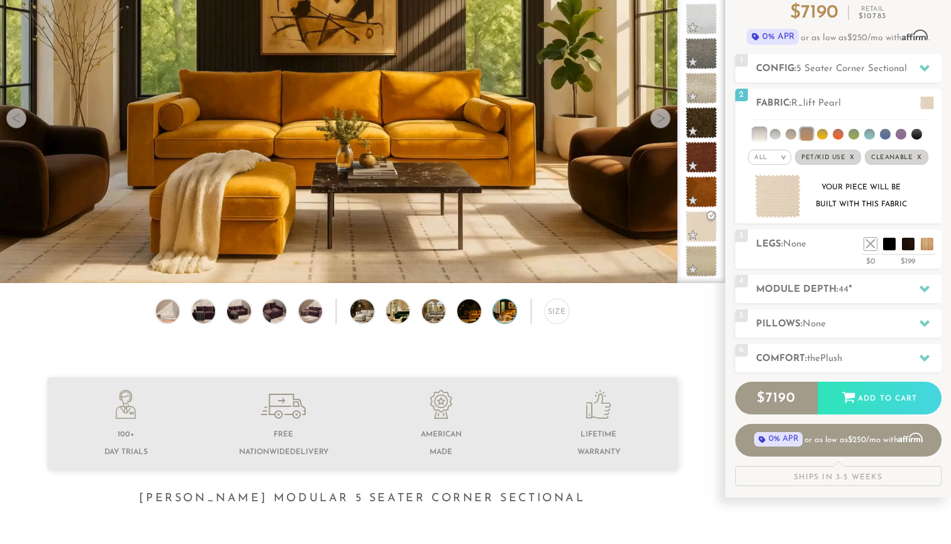
scroll to position [125, 0]
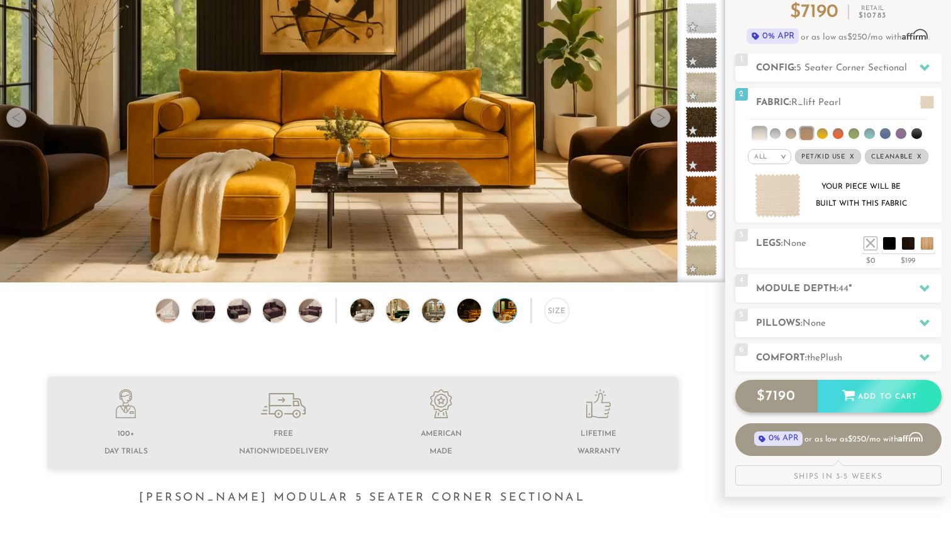
click at [802, 397] on div "$ 7190" at bounding box center [776, 397] width 82 height 34
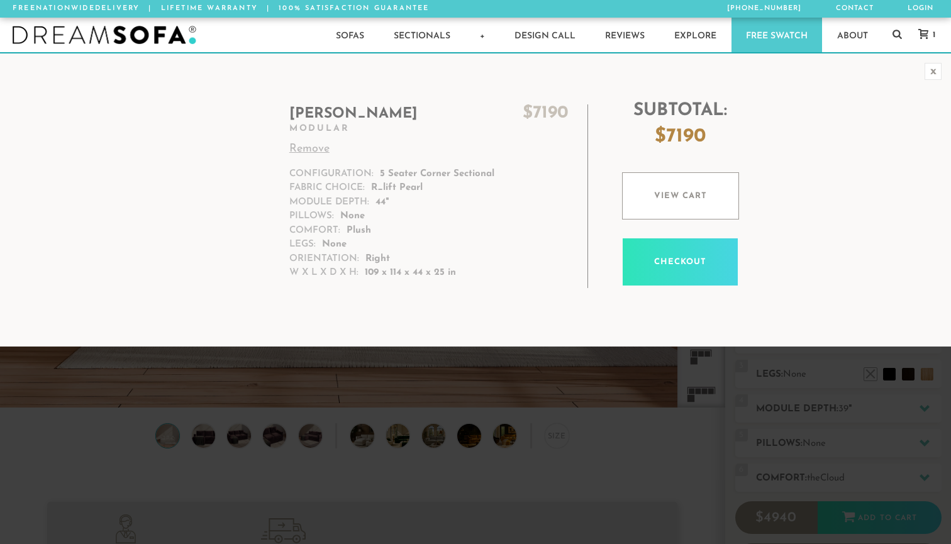
scroll to position [13968, 951]
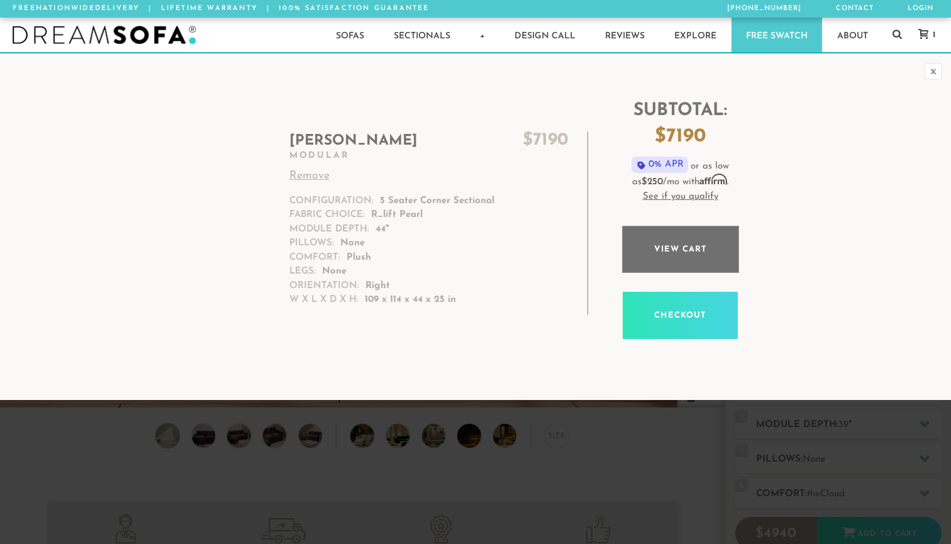
click at [688, 246] on link "View cart" at bounding box center [680, 249] width 117 height 47
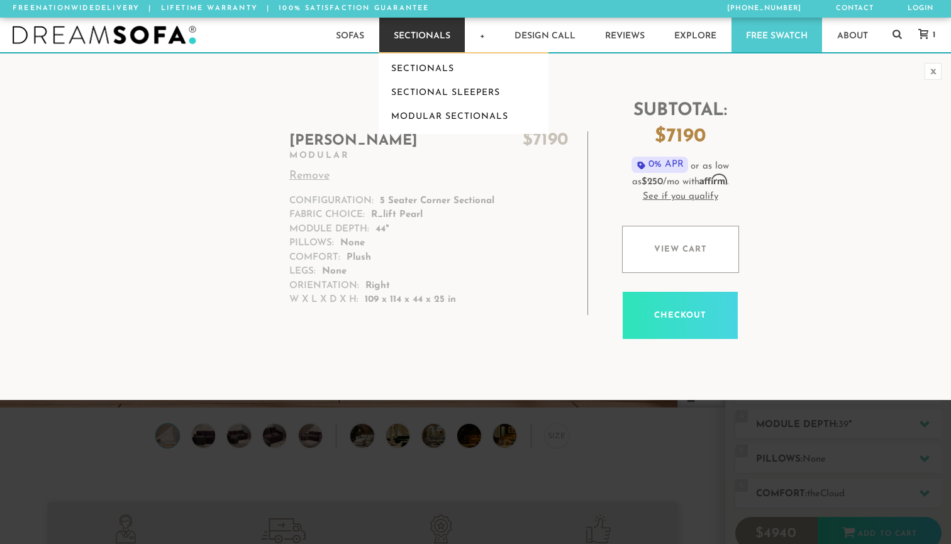
click at [431, 34] on link "Sectionals" at bounding box center [422, 35] width 86 height 35
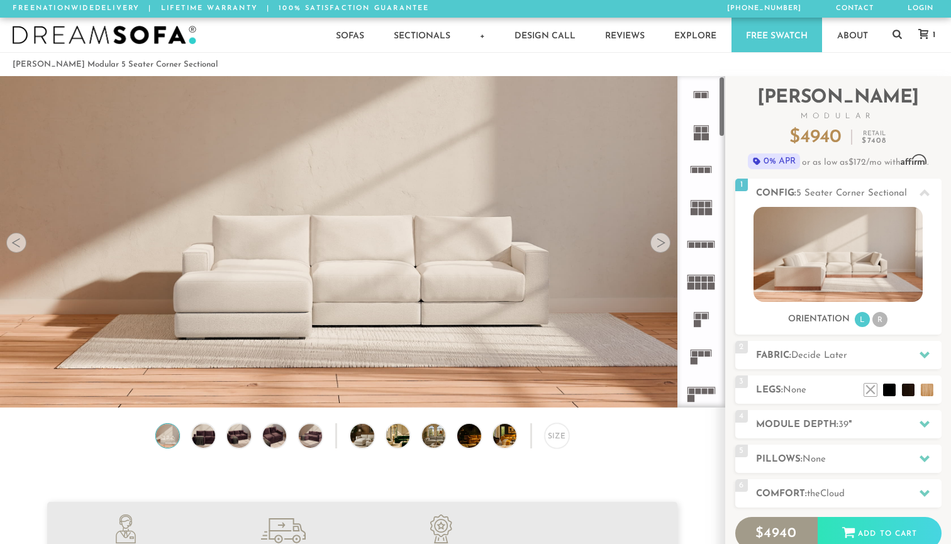
click at [695, 216] on icon at bounding box center [700, 206] width 37 height 37
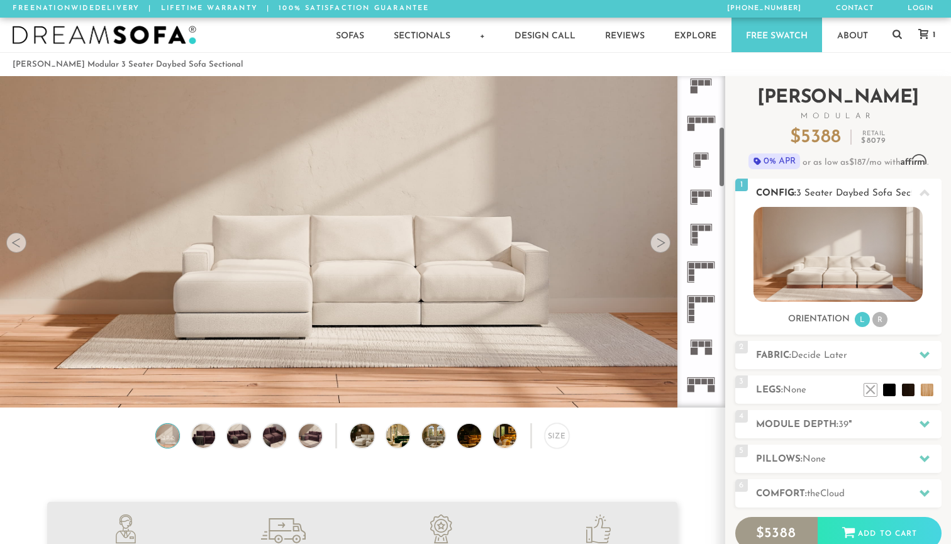
scroll to position [275, 0]
drag, startPoint x: 722, startPoint y: 130, endPoint x: 742, endPoint y: 180, distance: 55.0
click at [742, 180] on div "Introducing Landon Modular $ 5388 Retail $ 8079 $ 5388 Retail $ 8079 0% APR or …" at bounding box center [838, 354] width 226 height 556
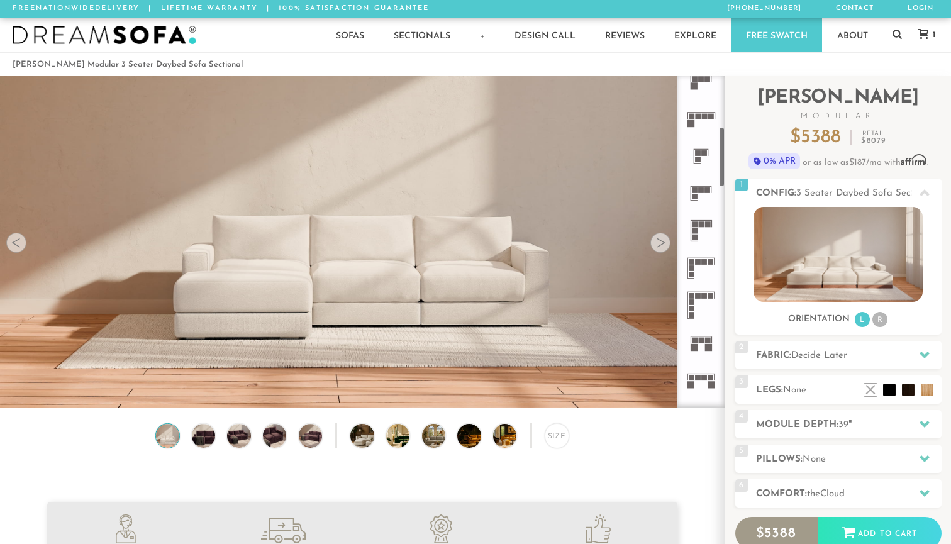
click at [698, 224] on icon at bounding box center [700, 230] width 37 height 37
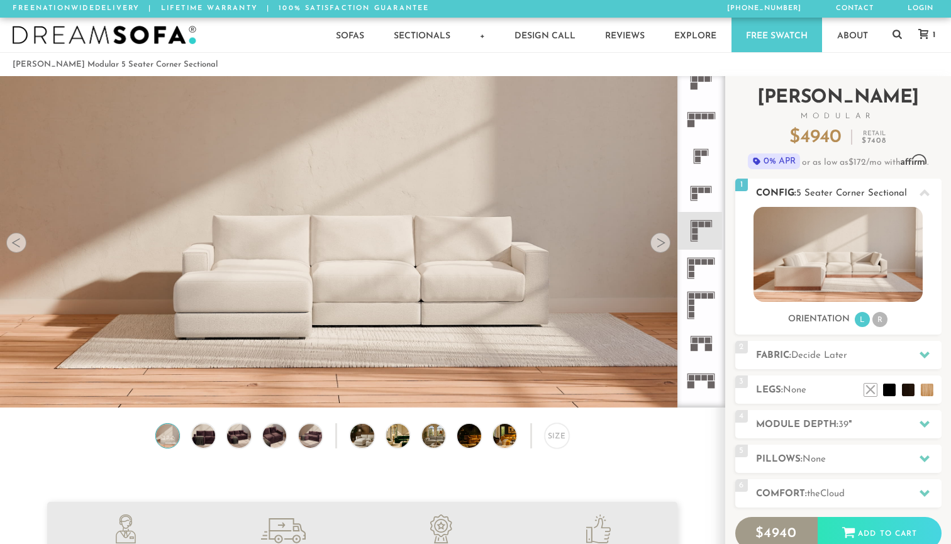
click at [838, 263] on img at bounding box center [837, 254] width 169 height 95
click at [660, 241] on div at bounding box center [660, 243] width 20 height 20
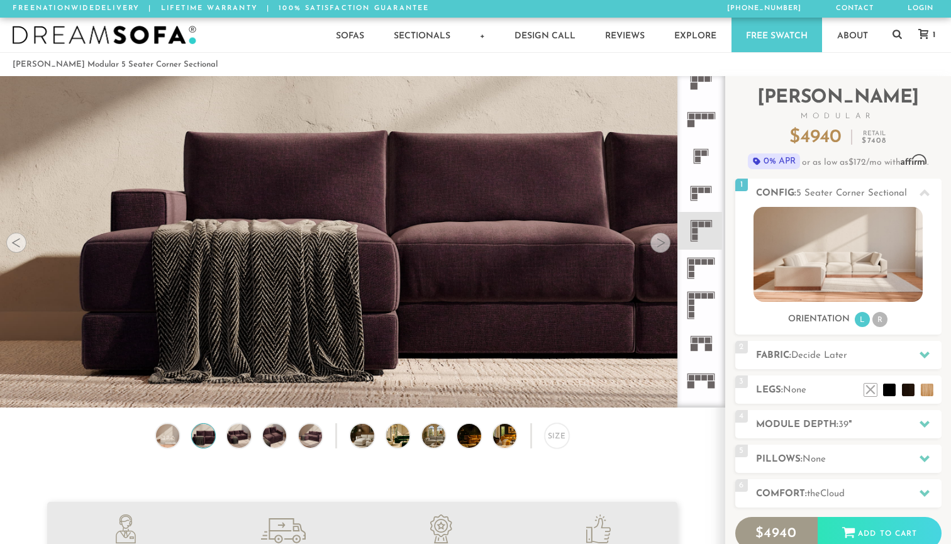
click at [660, 241] on div at bounding box center [660, 243] width 20 height 20
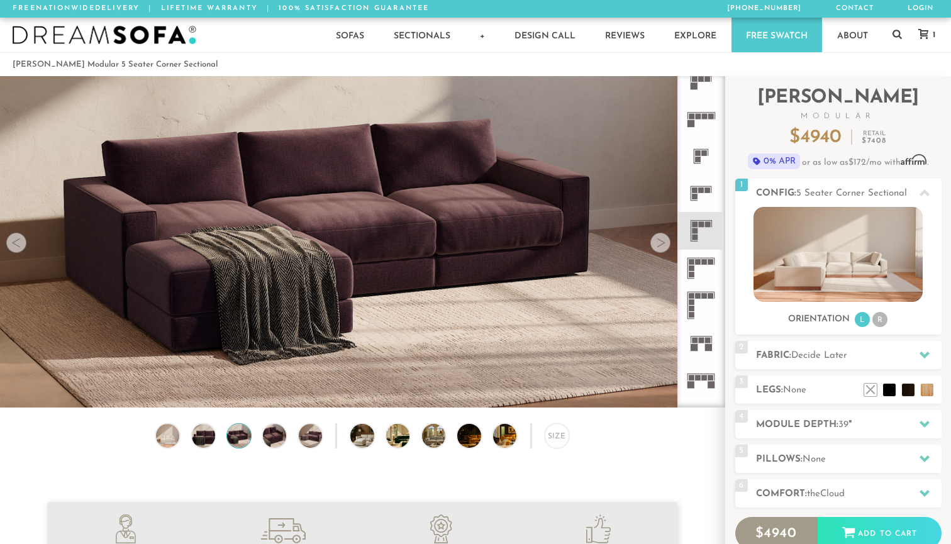
click at [660, 241] on div at bounding box center [660, 243] width 20 height 20
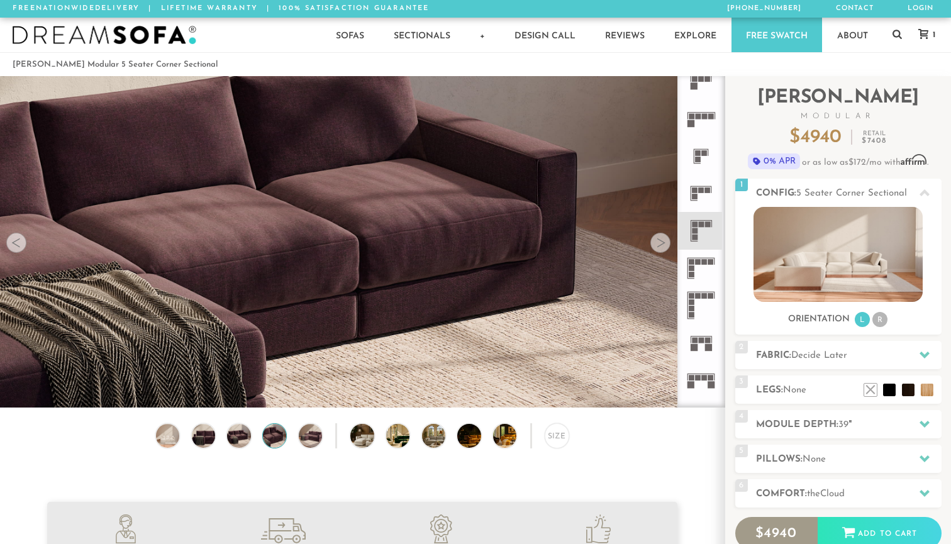
click at [660, 241] on div at bounding box center [660, 243] width 20 height 20
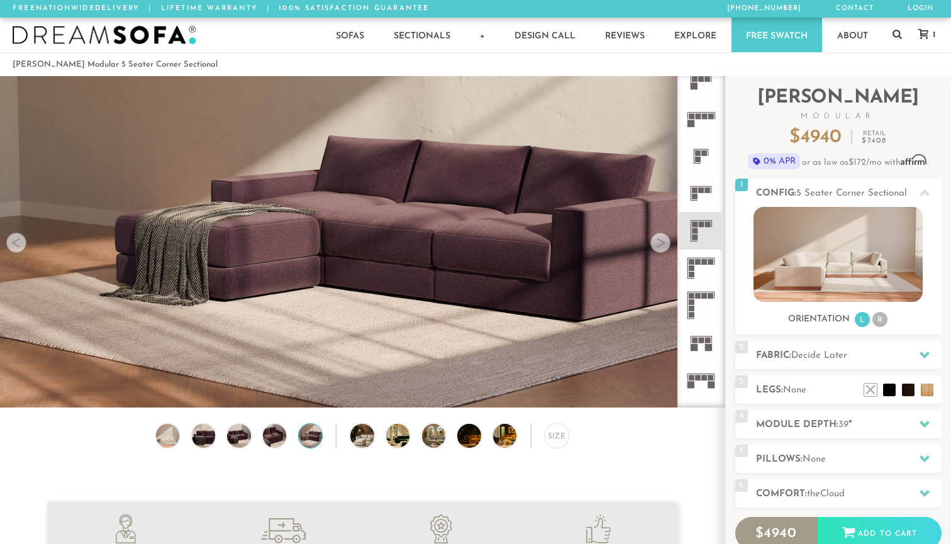
click at [697, 236] on rect at bounding box center [695, 238] width 6 height 6
click at [661, 238] on div at bounding box center [660, 243] width 20 height 20
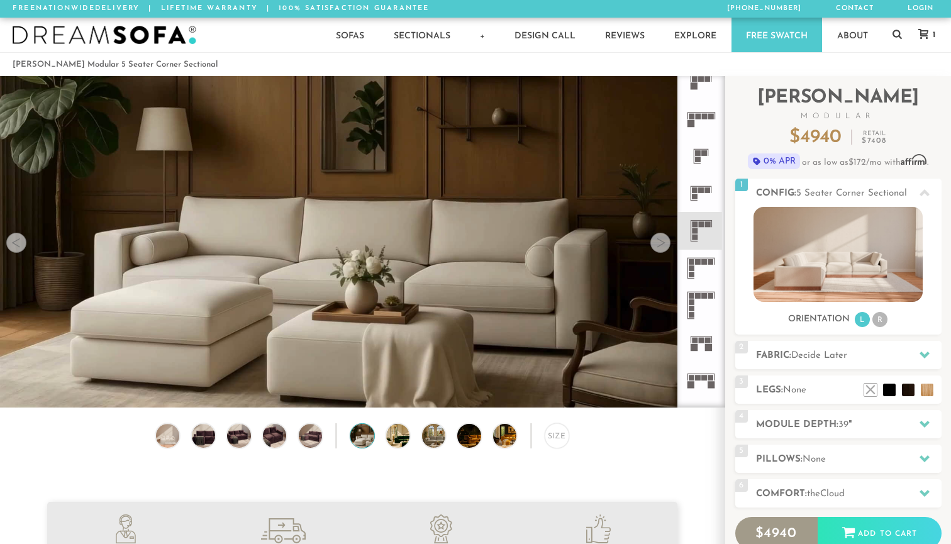
click at [660, 240] on div at bounding box center [660, 243] width 20 height 20
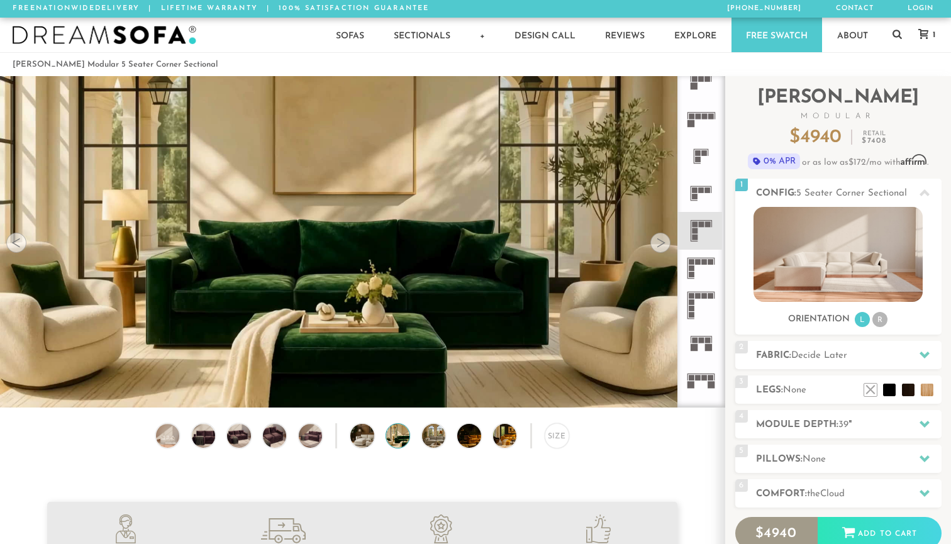
click at [662, 238] on div at bounding box center [660, 243] width 20 height 20
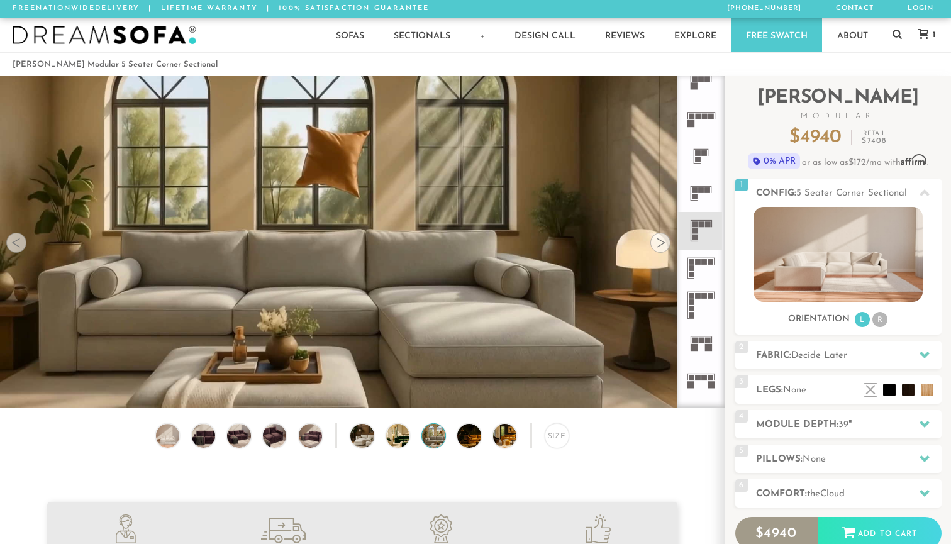
click at [662, 238] on div at bounding box center [660, 243] width 20 height 20
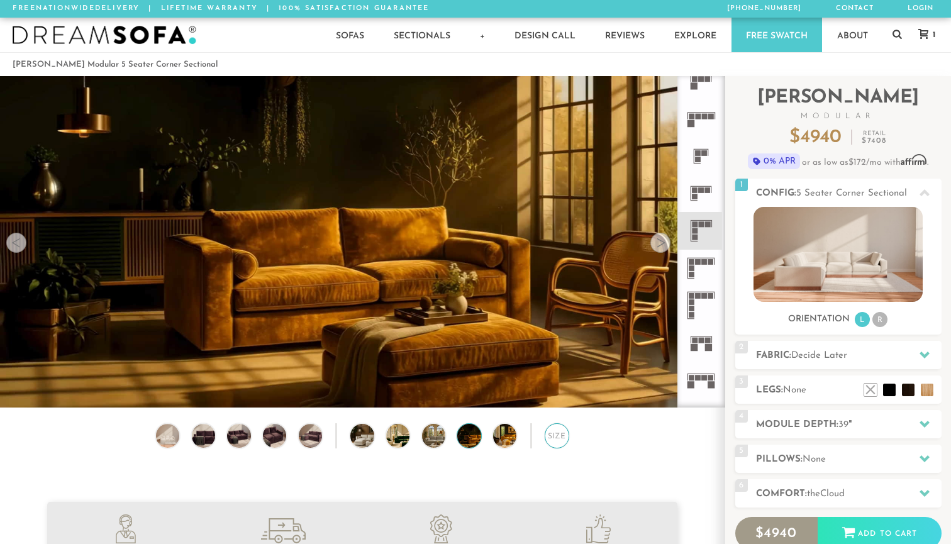
click at [564, 439] on div "Size" at bounding box center [556, 435] width 25 height 25
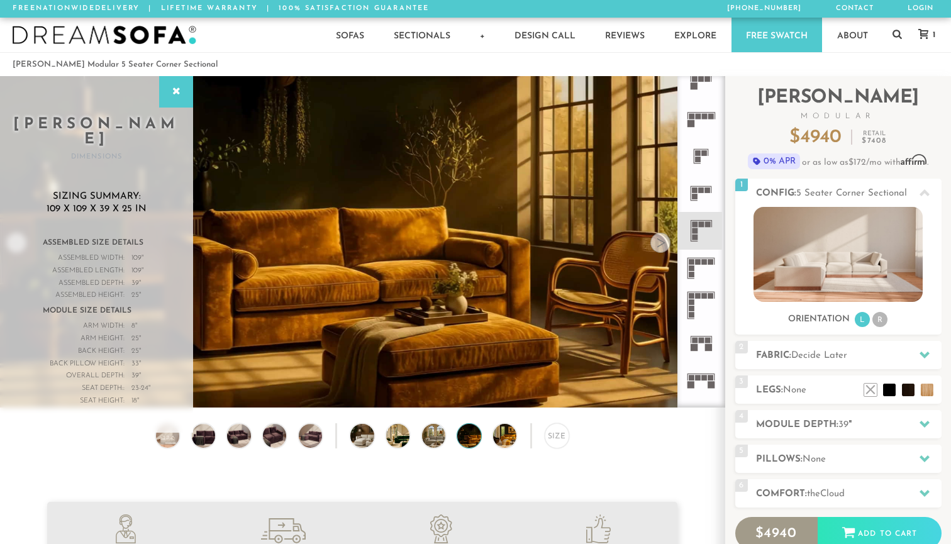
click at [97, 265] on div "Assembled Length:" at bounding box center [84, 271] width 82 height 13
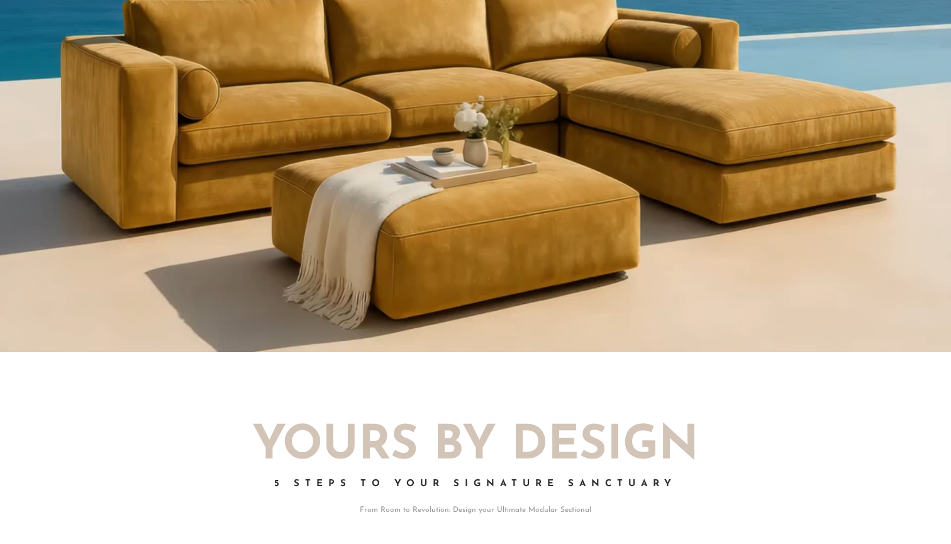
scroll to position [1217, 0]
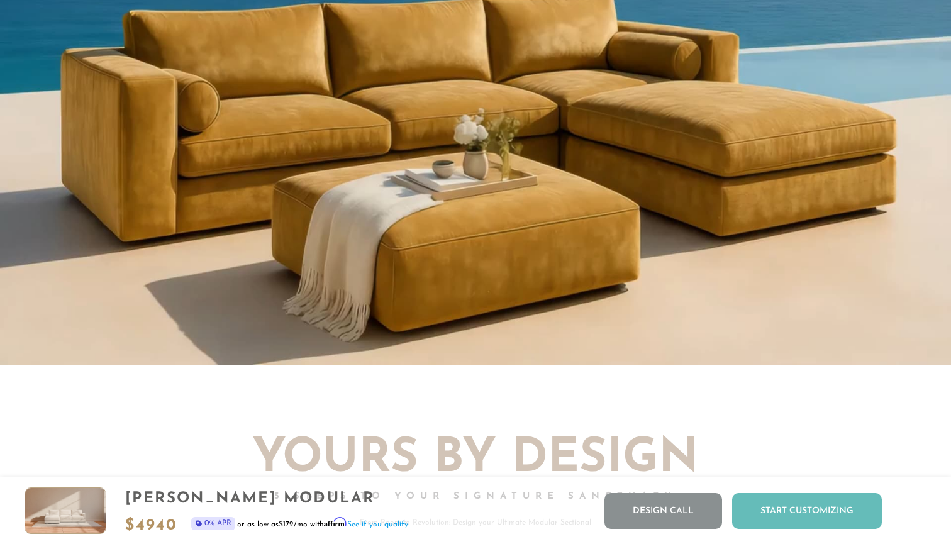
click at [799, 516] on div "Start Customizing" at bounding box center [807, 511] width 150 height 36
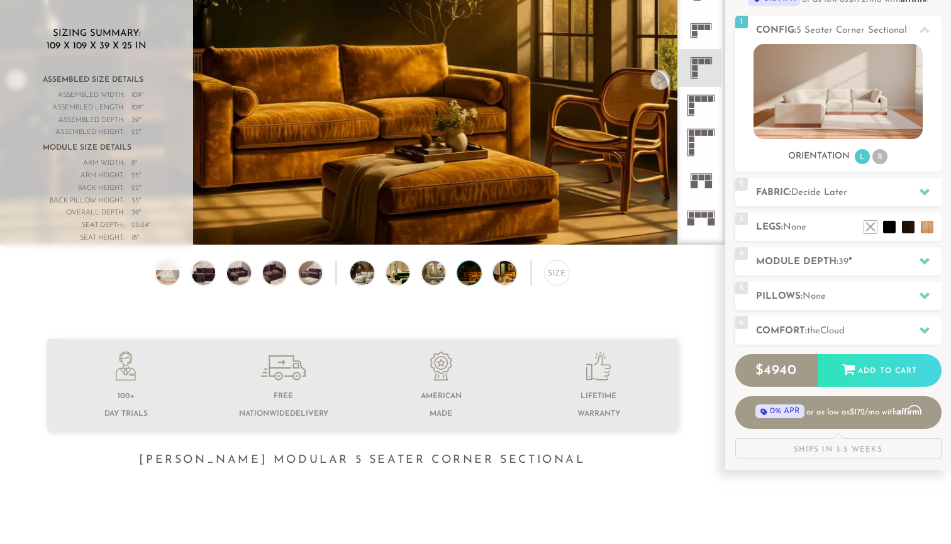
scroll to position [0, 0]
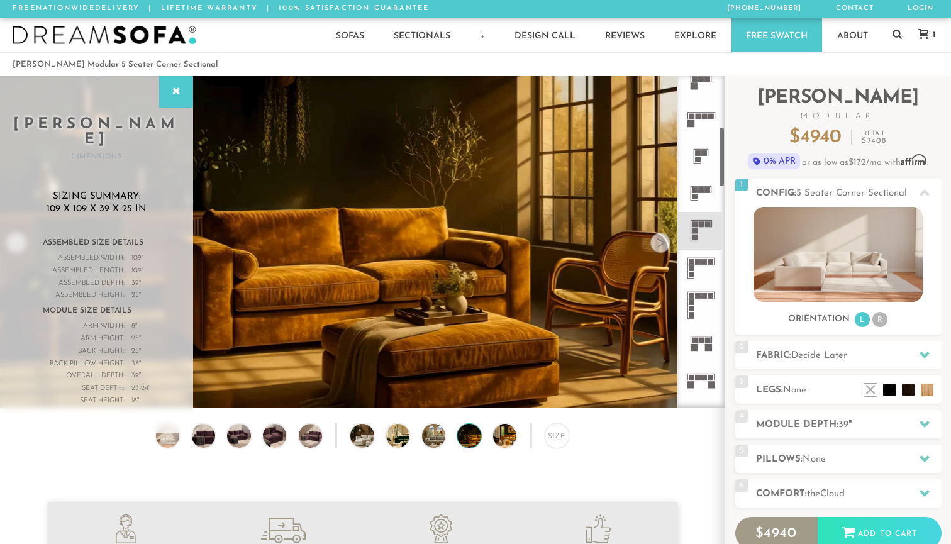
click at [704, 262] on rect at bounding box center [705, 262] width 6 height 6
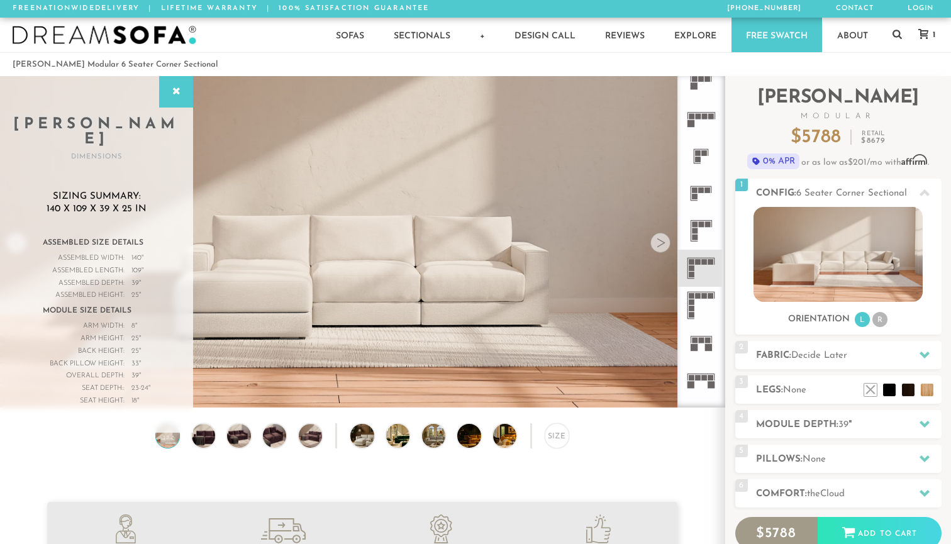
click at [706, 226] on rect at bounding box center [708, 224] width 6 height 6
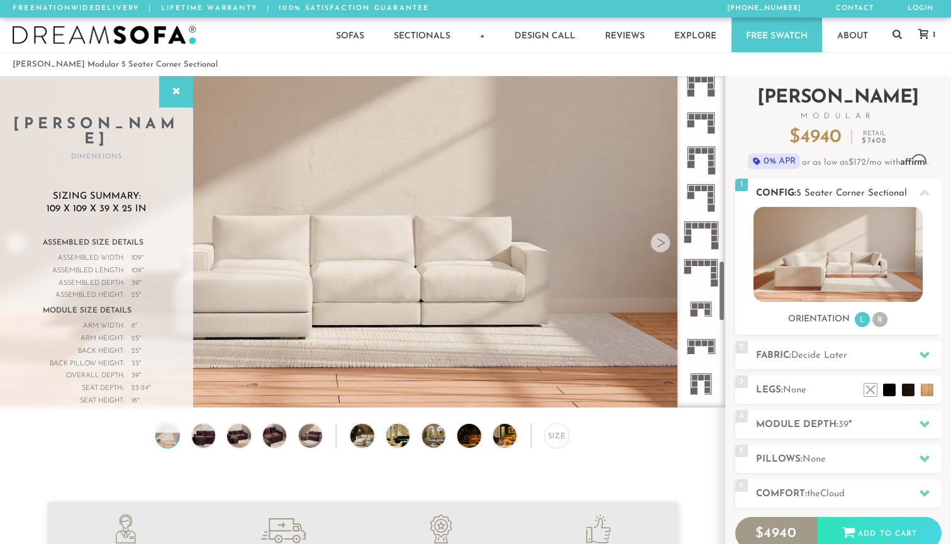
scroll to position [1022, 0]
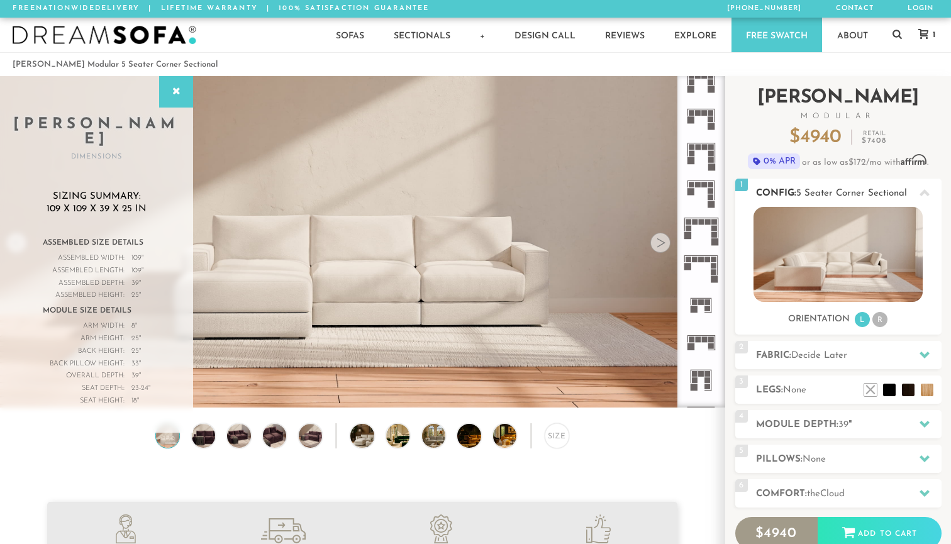
drag, startPoint x: 723, startPoint y: 177, endPoint x: 734, endPoint y: 316, distance: 139.4
click at [734, 316] on div "Introducing Landon Modular $ 4940 Retail $ 7408 $ 4940 Retail $ 7408 0% APR or …" at bounding box center [838, 354] width 226 height 556
click at [699, 342] on rect at bounding box center [698, 339] width 6 height 6
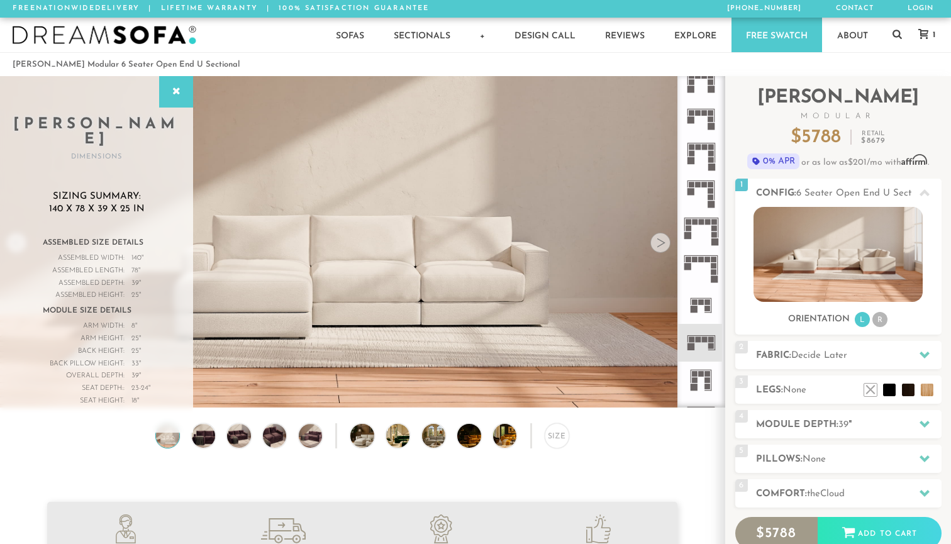
click at [706, 306] on icon at bounding box center [700, 305] width 37 height 37
click at [707, 340] on rect at bounding box center [705, 339] width 6 height 6
click at [703, 115] on rect at bounding box center [705, 113] width 6 height 6
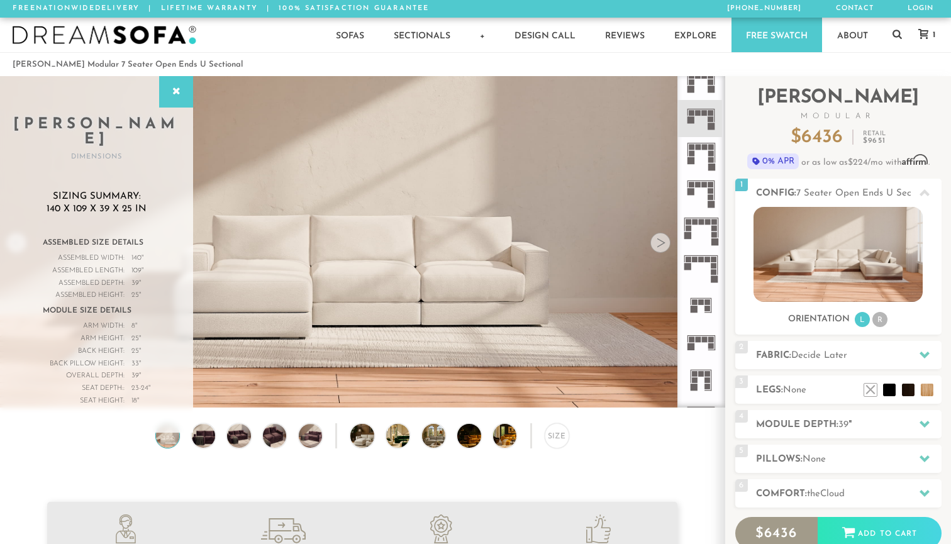
click at [707, 338] on icon at bounding box center [700, 342] width 37 height 37
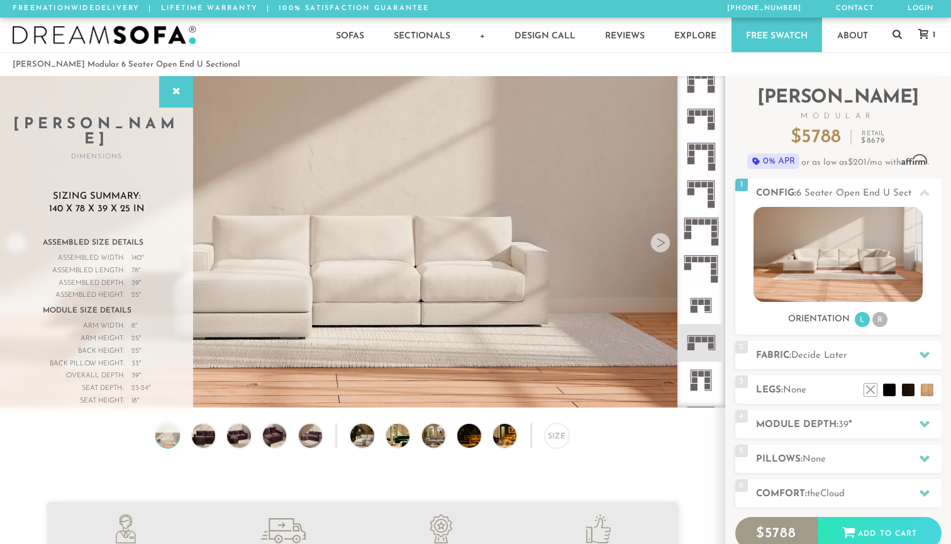
click at [705, 306] on icon at bounding box center [700, 305] width 37 height 37
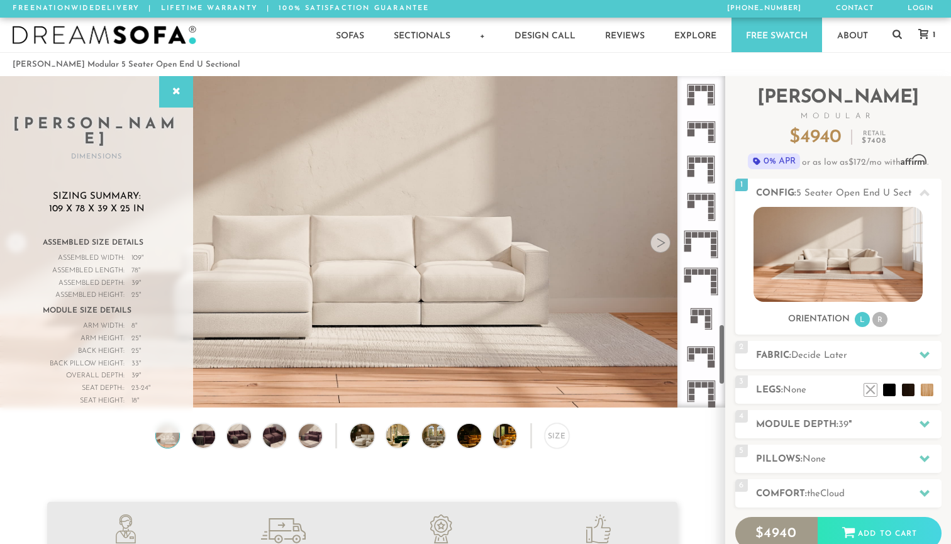
scroll to position [1350, 0]
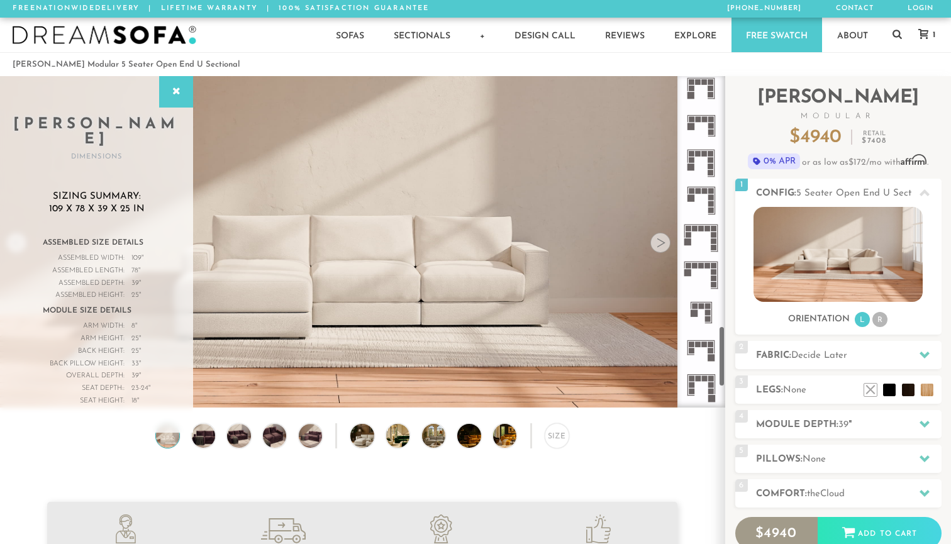
drag, startPoint x: 723, startPoint y: 278, endPoint x: 721, endPoint y: 339, distance: 61.6
click at [721, 339] on div at bounding box center [701, 241] width 48 height 331
click at [703, 311] on icon at bounding box center [700, 312] width 37 height 37
click at [707, 342] on icon at bounding box center [700, 349] width 37 height 37
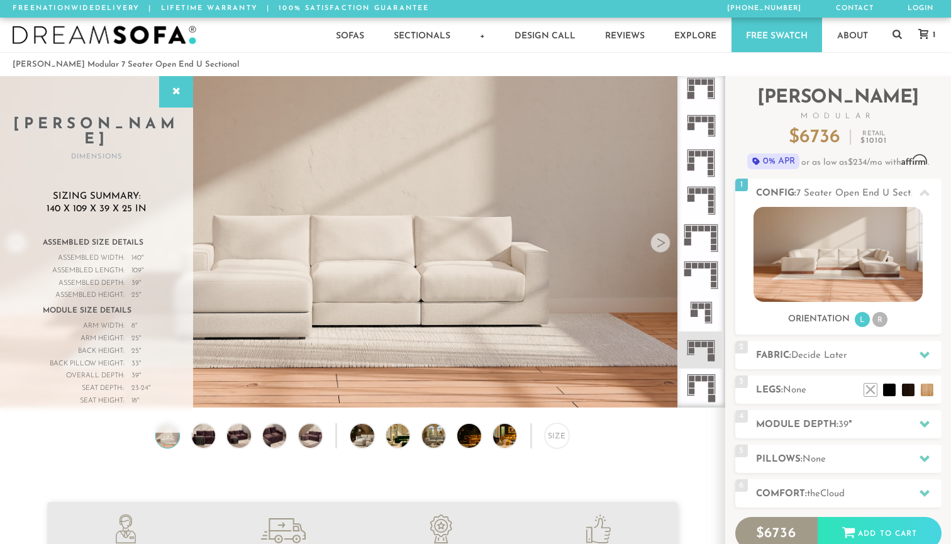
click at [702, 306] on rect at bounding box center [701, 307] width 6 height 6
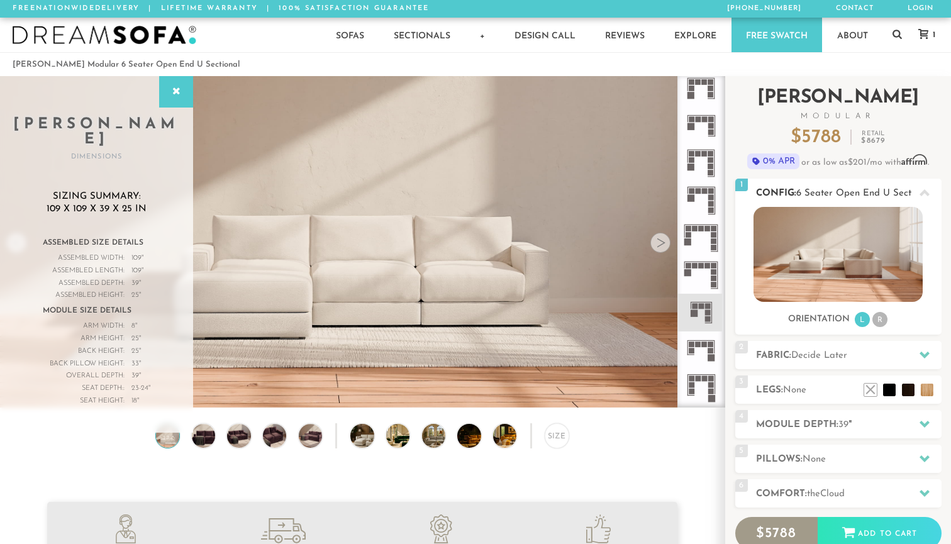
click at [862, 260] on img at bounding box center [837, 254] width 169 height 95
click at [920, 195] on icon at bounding box center [924, 192] width 10 height 7
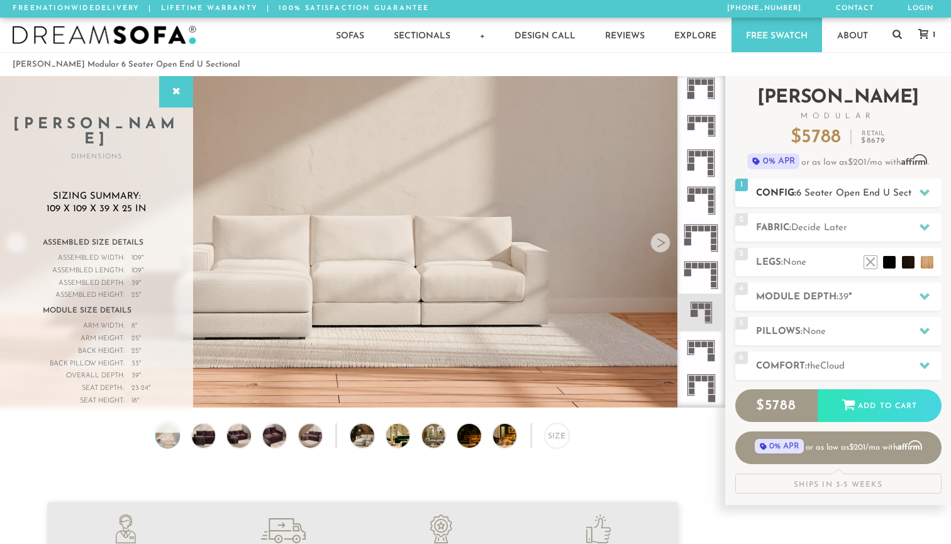
click at [920, 192] on icon at bounding box center [924, 192] width 10 height 7
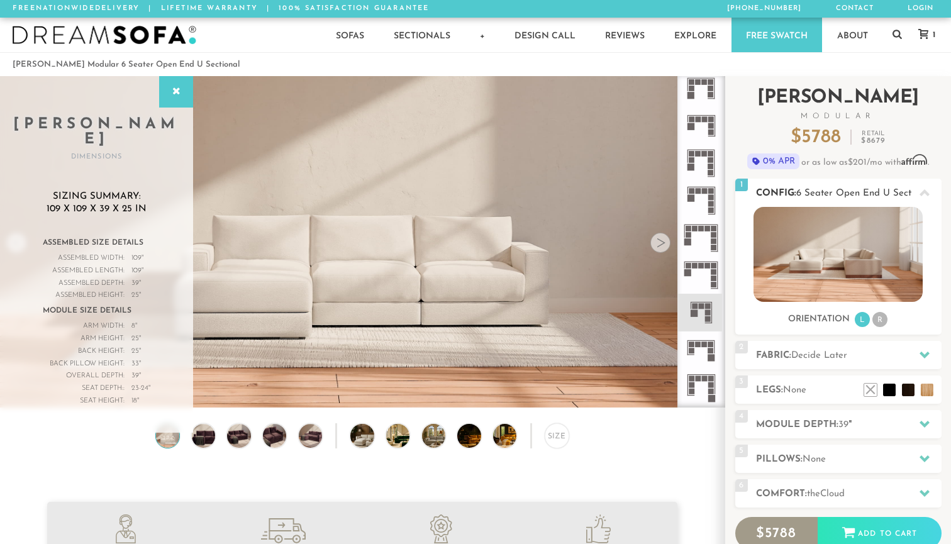
click at [844, 263] on img at bounding box center [837, 254] width 169 height 95
click at [722, 348] on div at bounding box center [701, 241] width 48 height 331
click at [705, 346] on rect at bounding box center [705, 344] width 6 height 6
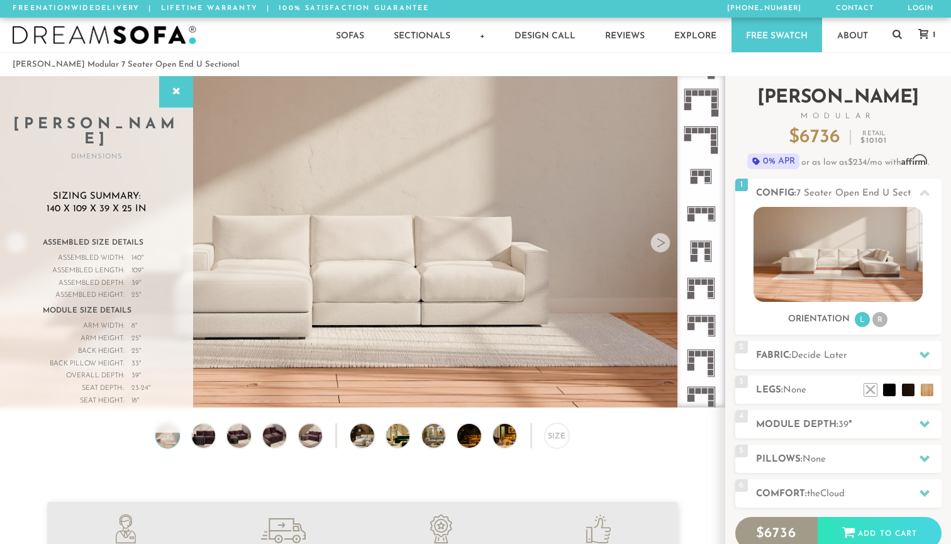
scroll to position [1134, 0]
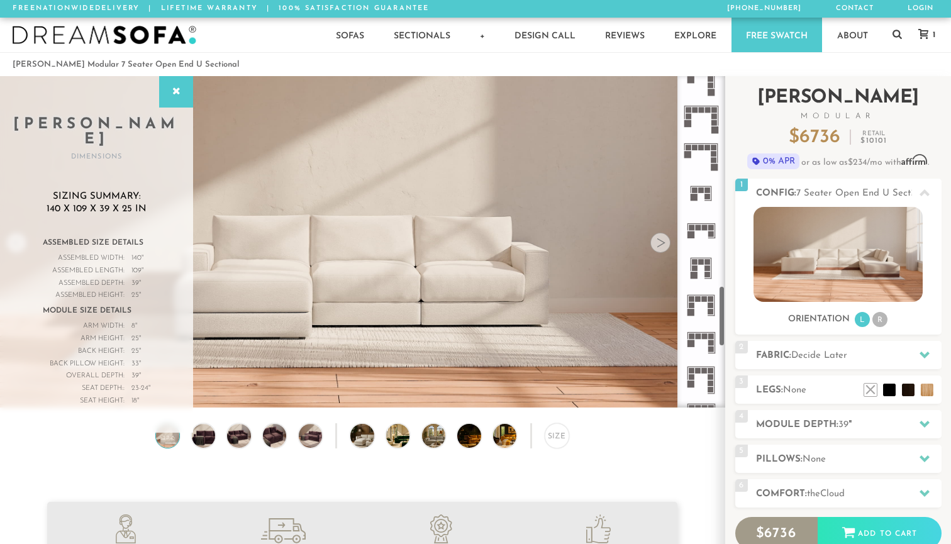
drag, startPoint x: 722, startPoint y: 348, endPoint x: 729, endPoint y: 309, distance: 40.1
click at [729, 309] on div "Introducing Landon Modular $ 6736 Retail $ 10101 $ 6736 Retail $ 10101 0% APR o…" at bounding box center [838, 354] width 226 height 556
click at [708, 224] on icon at bounding box center [700, 230] width 37 height 37
click at [863, 425] on h2 "Module Depth: 39 "" at bounding box center [848, 424] width 185 height 14
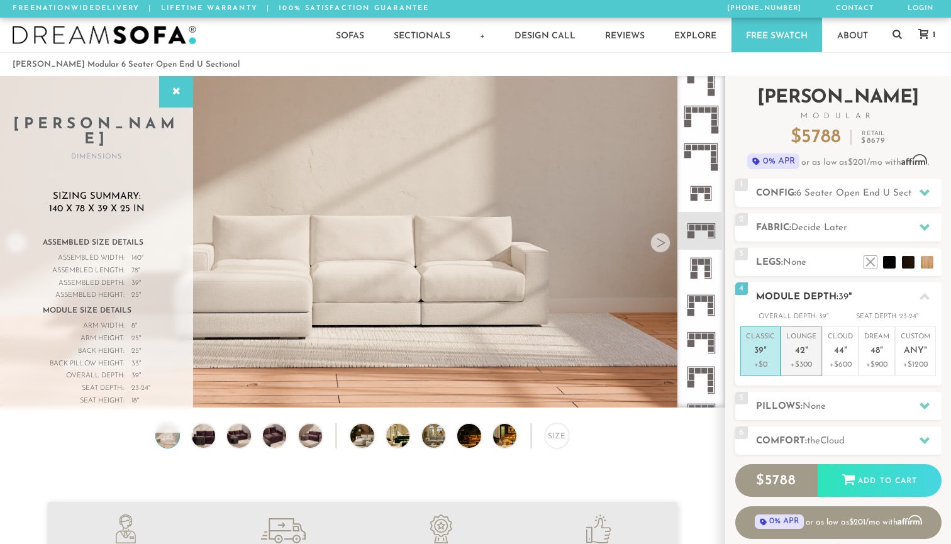
click at [809, 352] on p "Lounge 42 "" at bounding box center [801, 345] width 30 height 27
click at [844, 347] on em """ at bounding box center [845, 351] width 3 height 11
click at [802, 346] on span "42" at bounding box center [800, 351] width 10 height 11
click at [764, 353] on em """ at bounding box center [764, 351] width 3 height 11
click at [930, 298] on div at bounding box center [924, 297] width 26 height 26
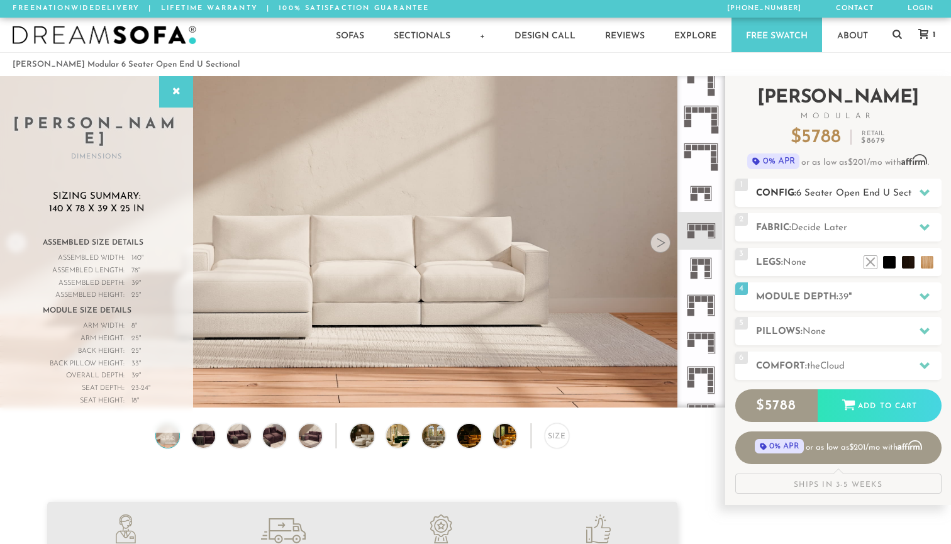
click at [930, 193] on div at bounding box center [924, 193] width 26 height 26
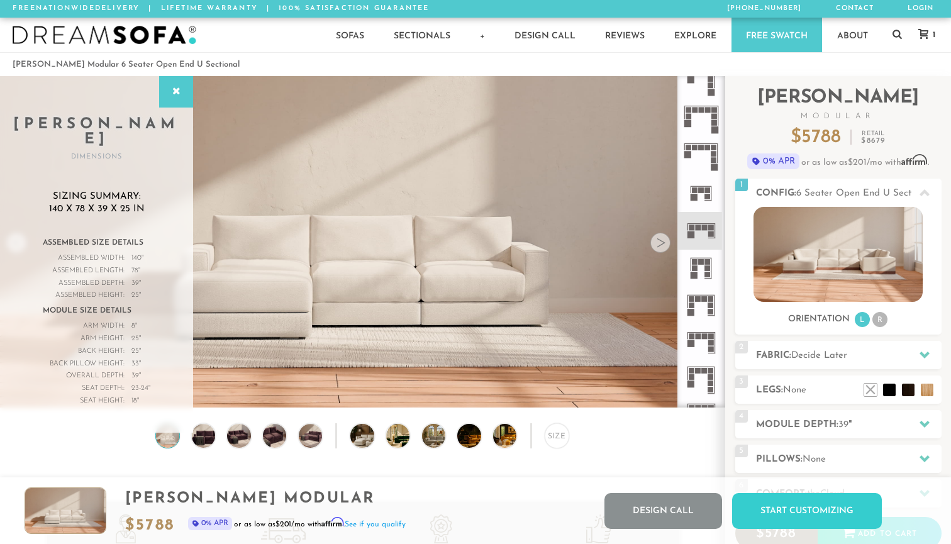
scroll to position [-6, 0]
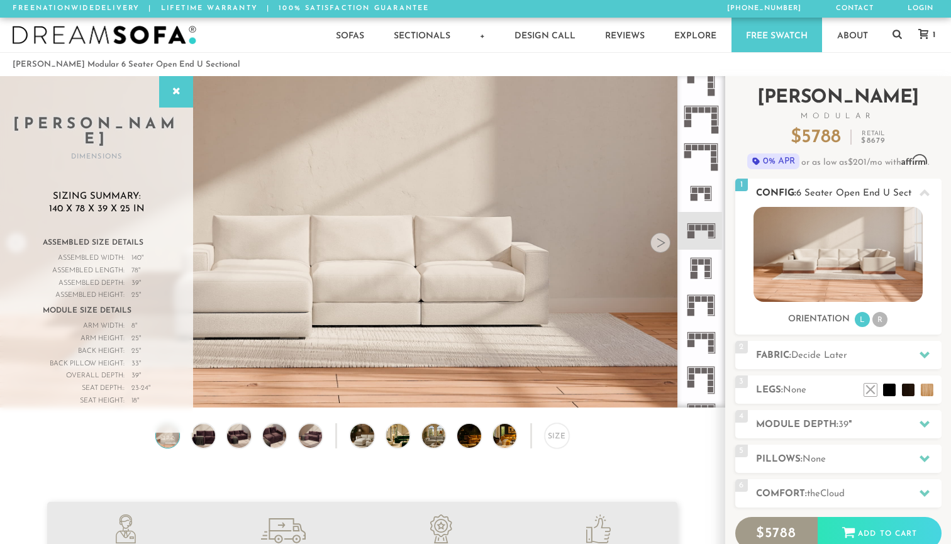
click at [879, 323] on li "R" at bounding box center [879, 319] width 15 height 15
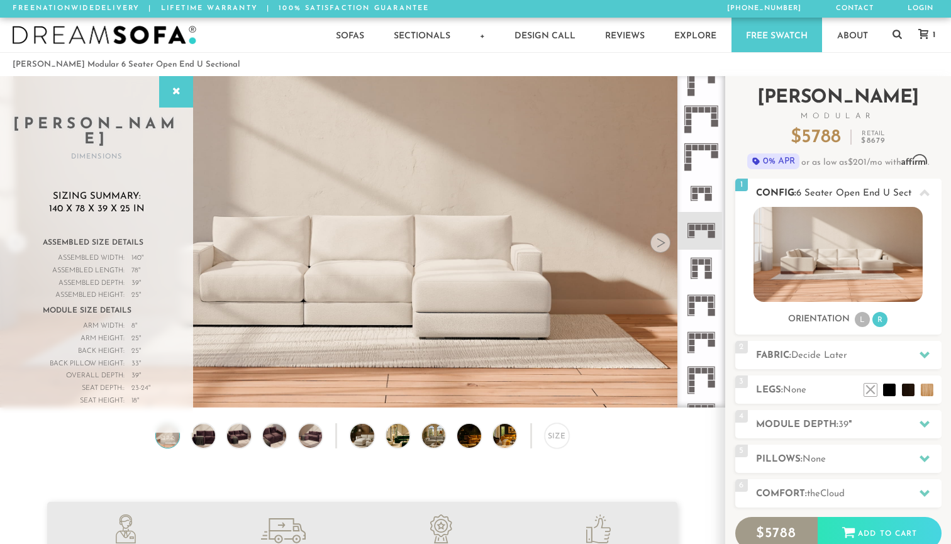
click at [862, 323] on li "L" at bounding box center [861, 319] width 15 height 15
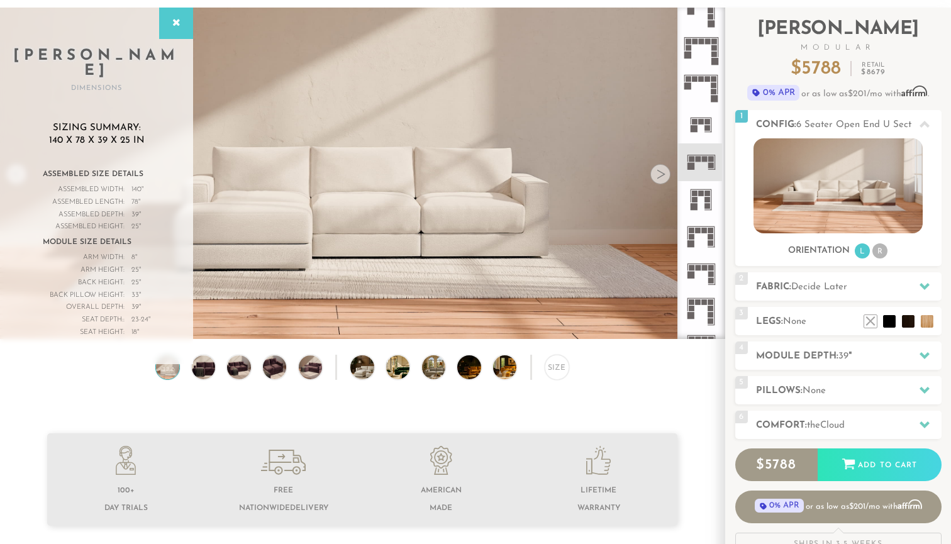
scroll to position [60, 0]
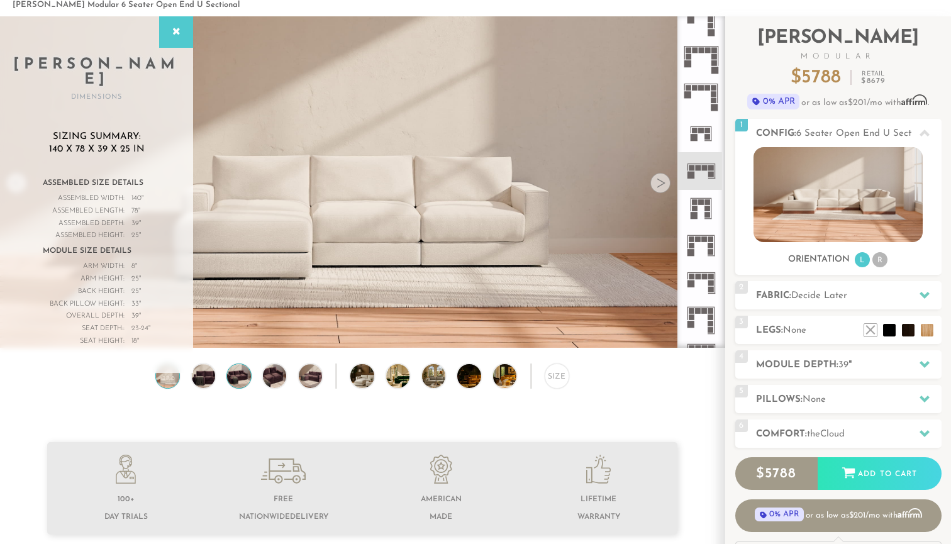
click at [243, 376] on img at bounding box center [238, 375] width 28 height 23
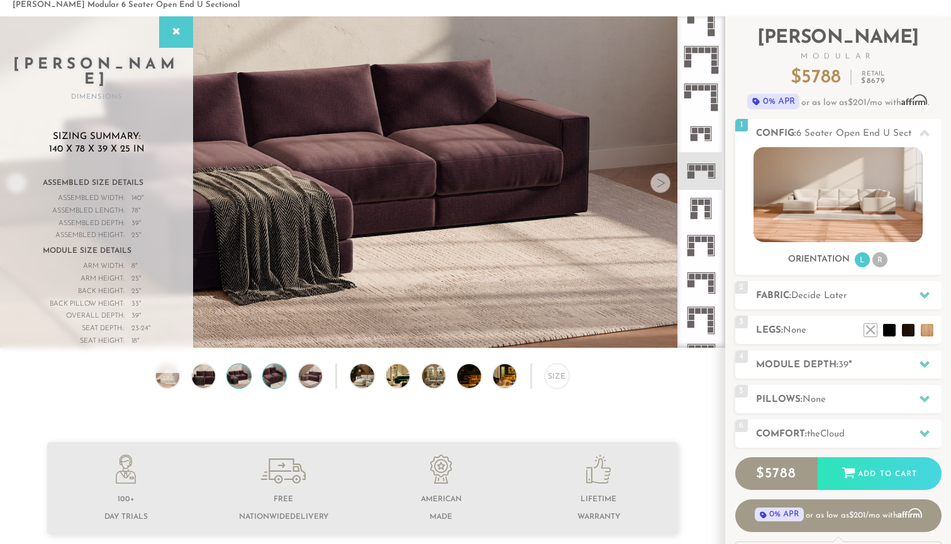
click at [277, 383] on img at bounding box center [274, 375] width 28 height 23
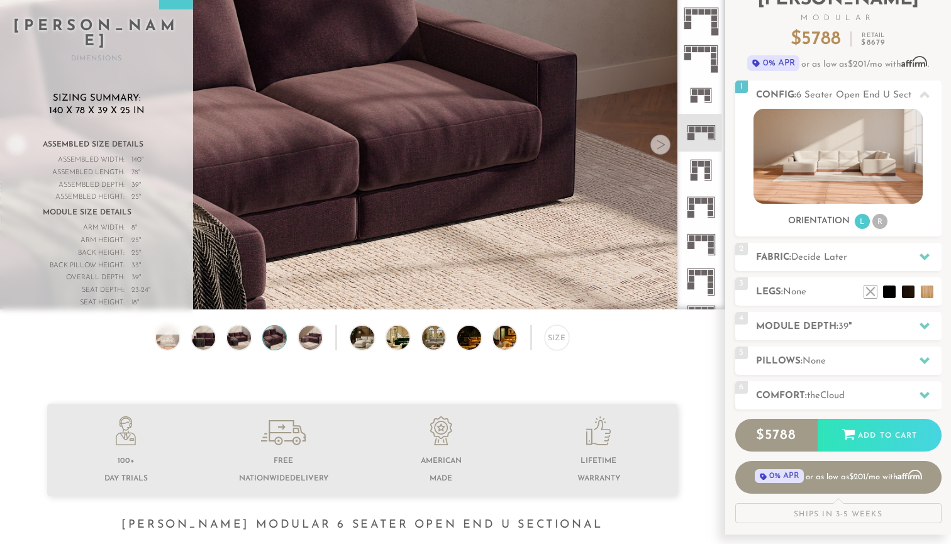
scroll to position [99, 0]
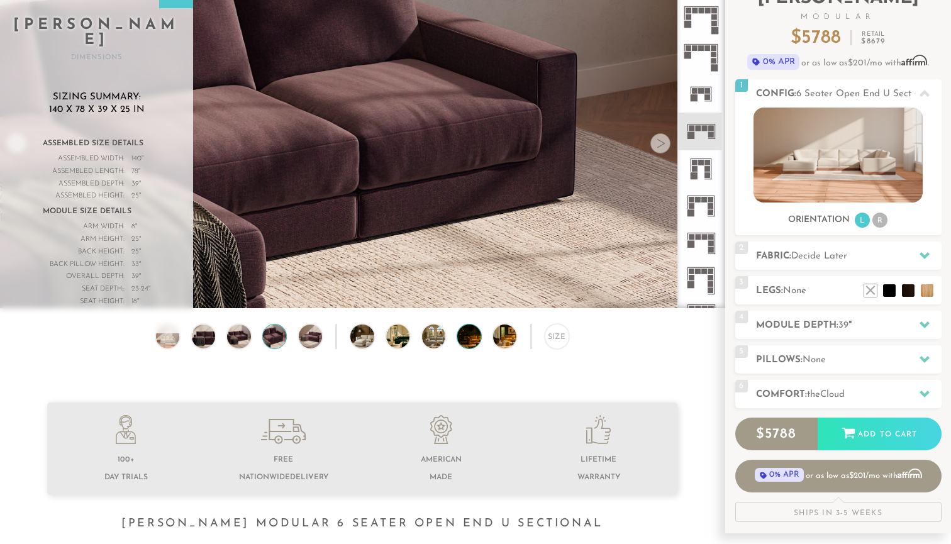
click at [477, 337] on img at bounding box center [478, 335] width 42 height 23
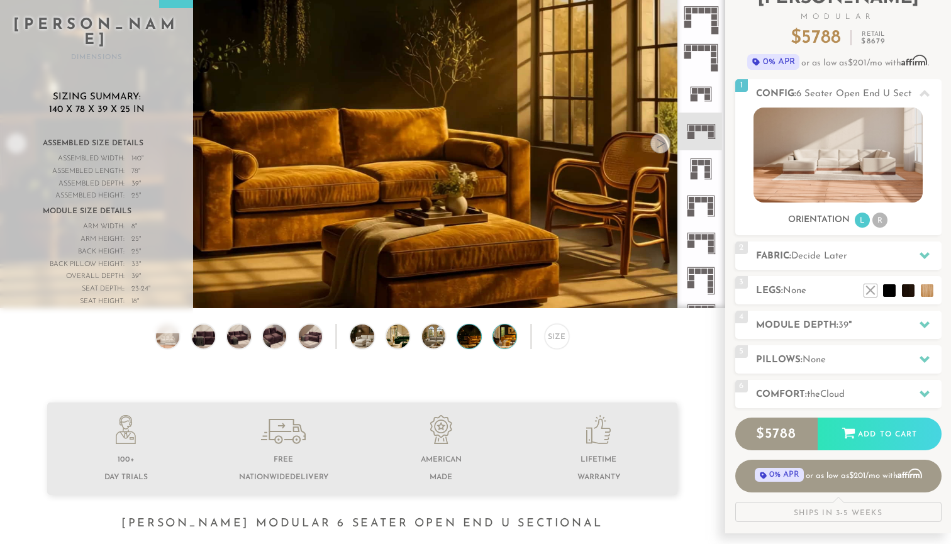
click at [497, 345] on img at bounding box center [514, 335] width 42 height 23
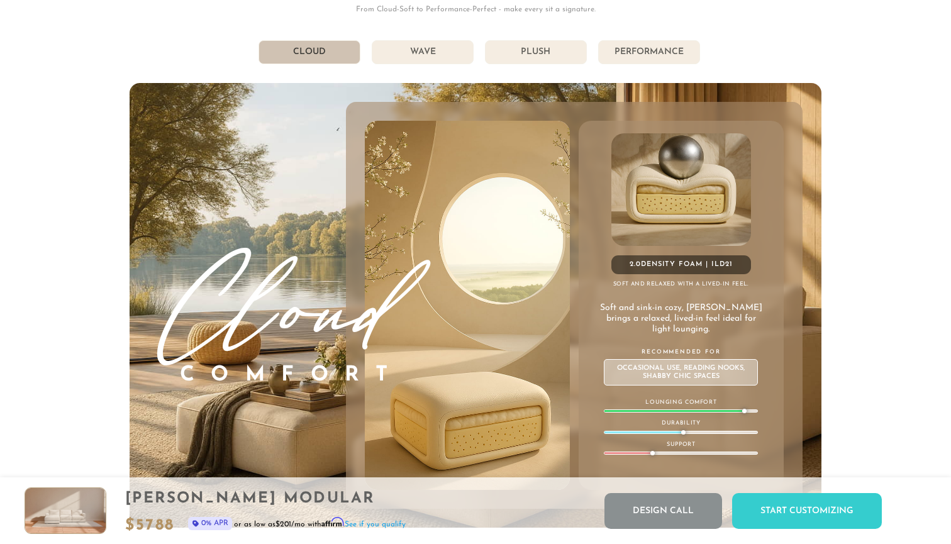
scroll to position [6809, 0]
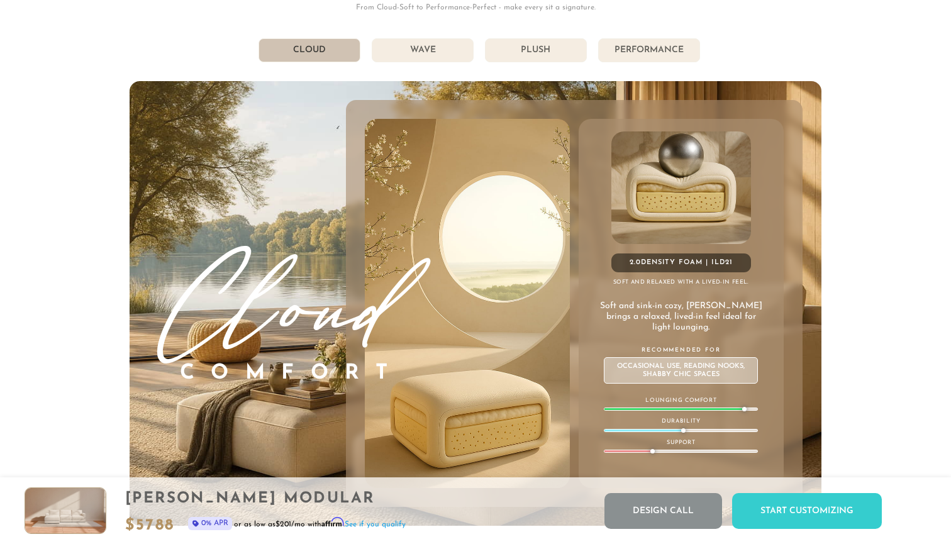
click at [409, 45] on li "Wave" at bounding box center [423, 50] width 102 height 24
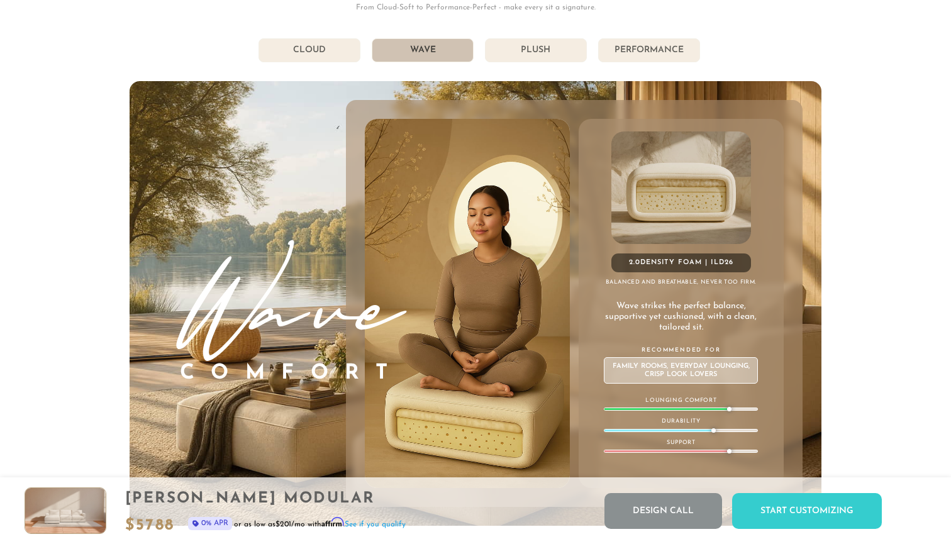
click at [536, 48] on li "Plush" at bounding box center [536, 50] width 102 height 24
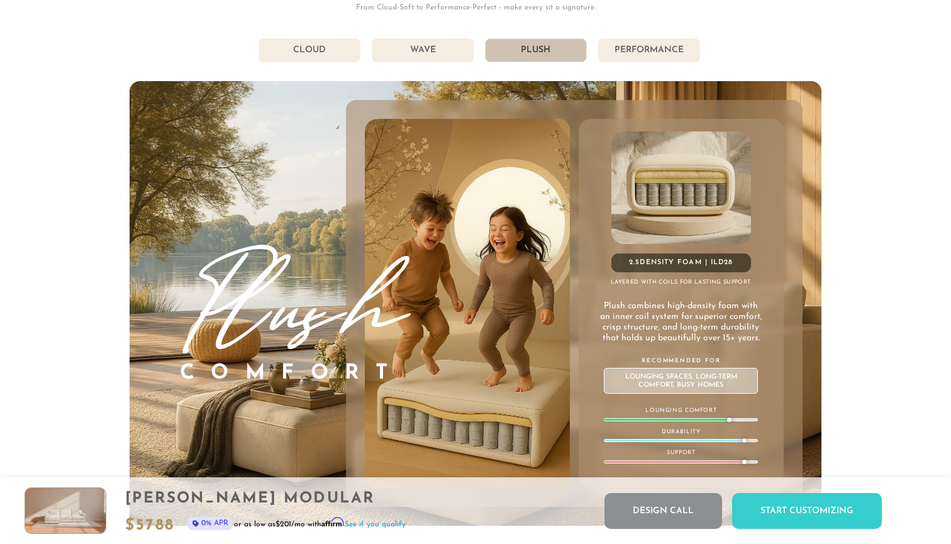
click at [631, 47] on li "Performance" at bounding box center [649, 50] width 102 height 24
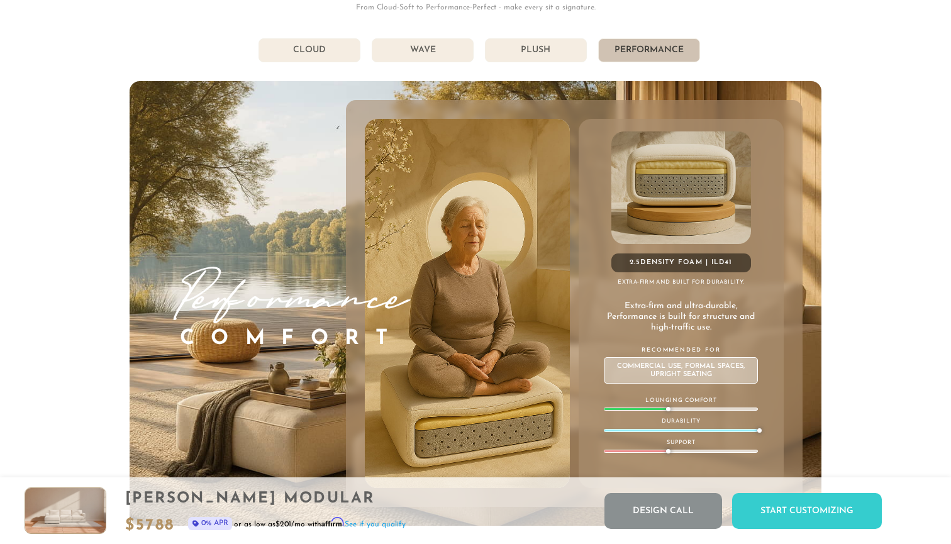
click at [532, 54] on li "Plush" at bounding box center [536, 50] width 102 height 24
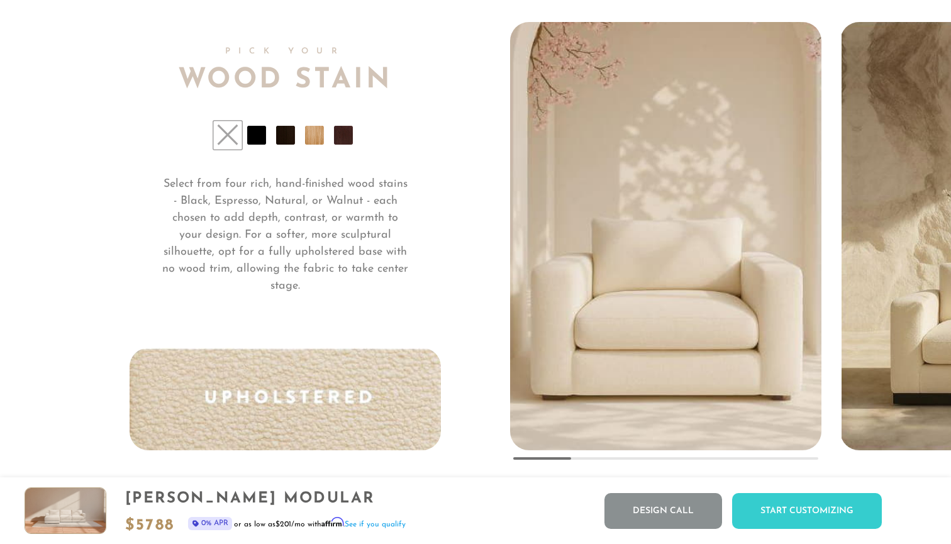
scroll to position [9339, 0]
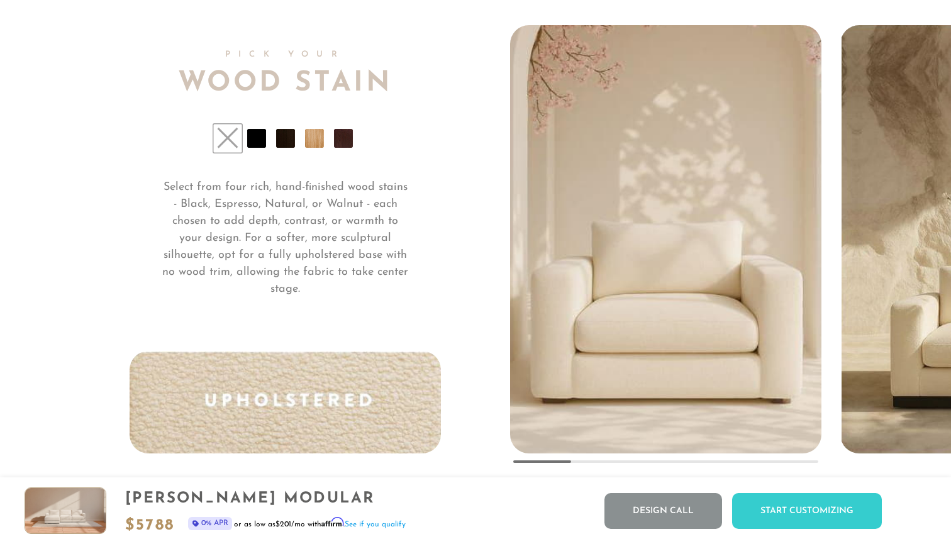
click at [310, 144] on li at bounding box center [314, 138] width 19 height 19
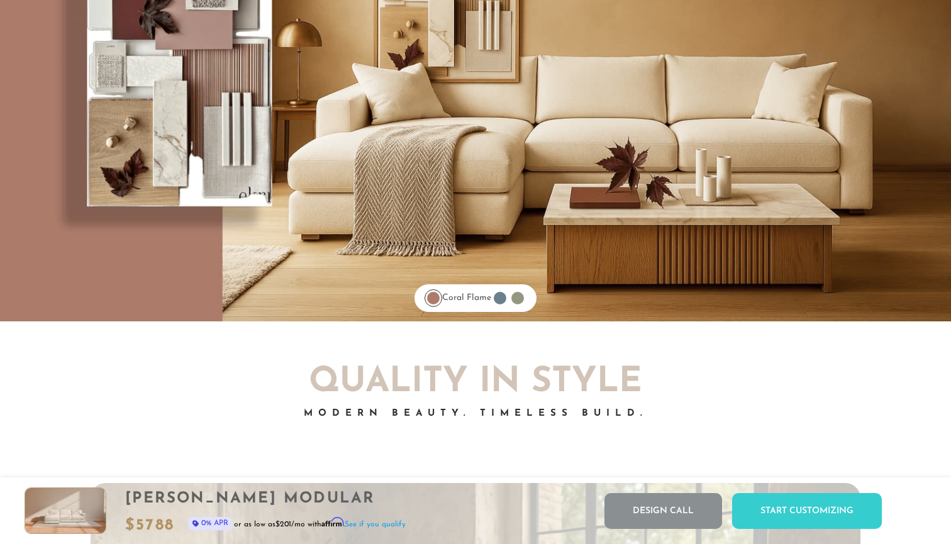
scroll to position [10156, 0]
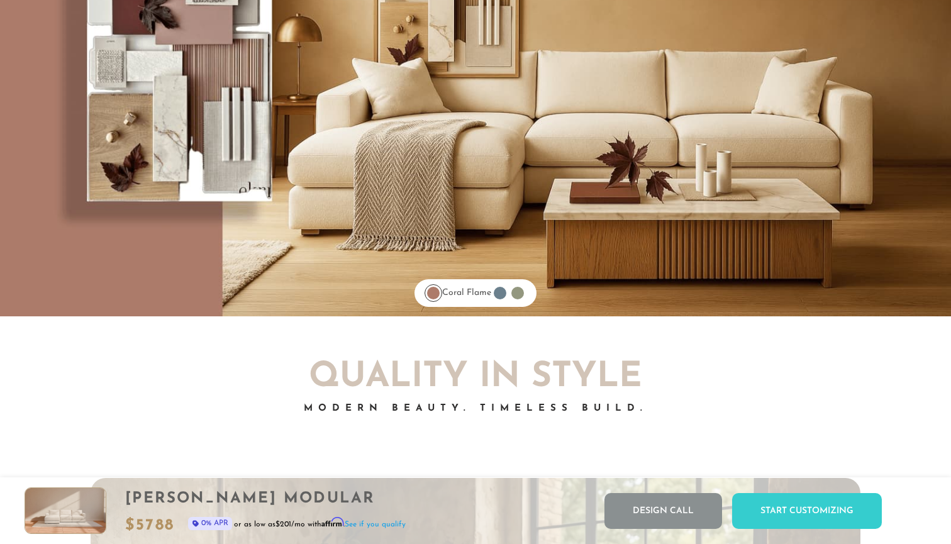
click at [502, 294] on div at bounding box center [500, 293] width 13 height 13
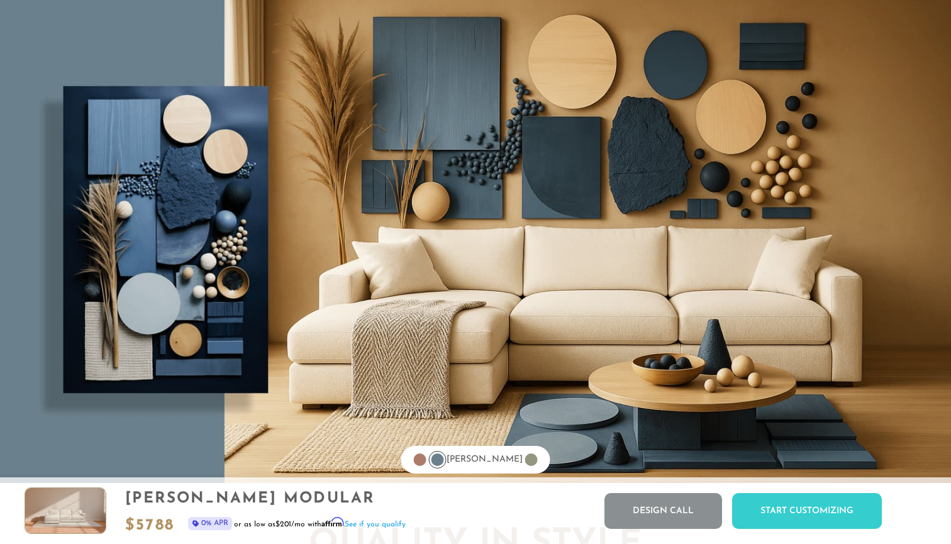
scroll to position [9988, 0]
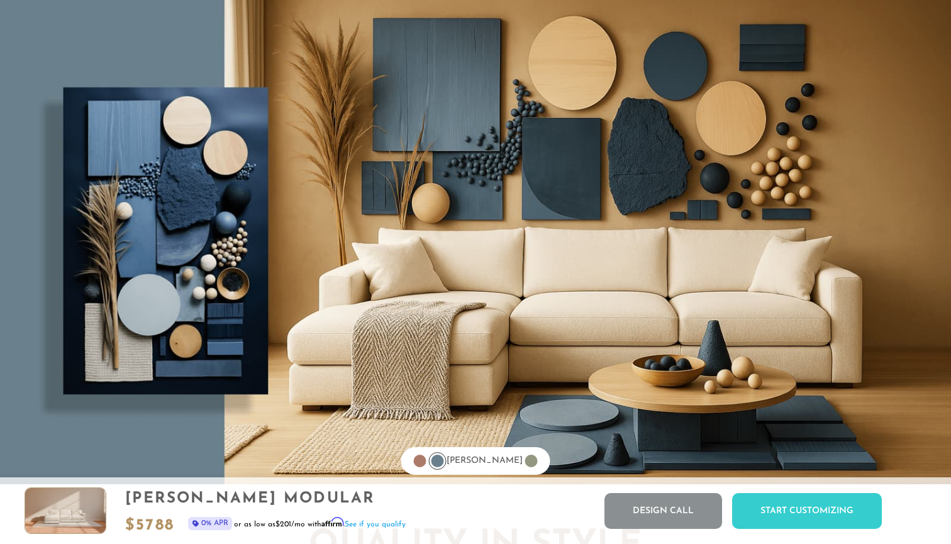
click at [525, 461] on div at bounding box center [531, 461] width 13 height 13
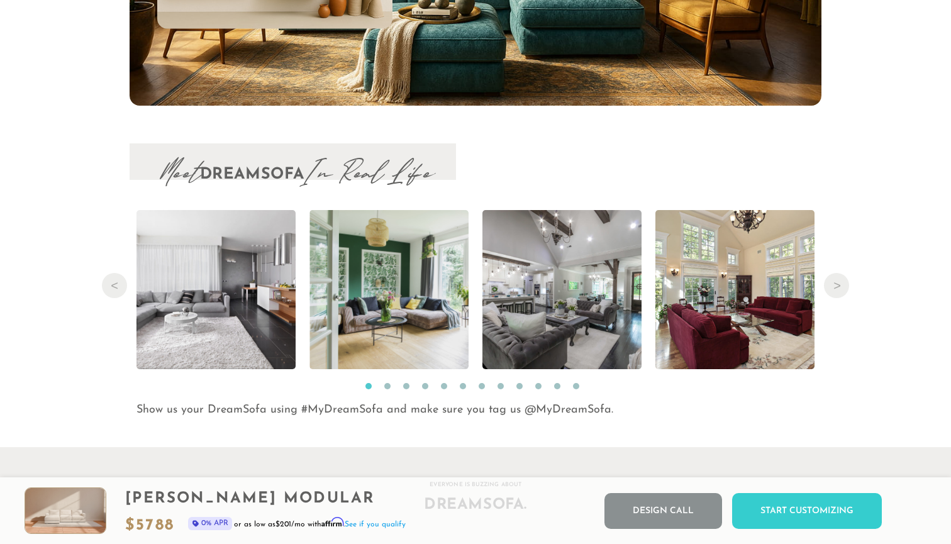
scroll to position [12919, 0]
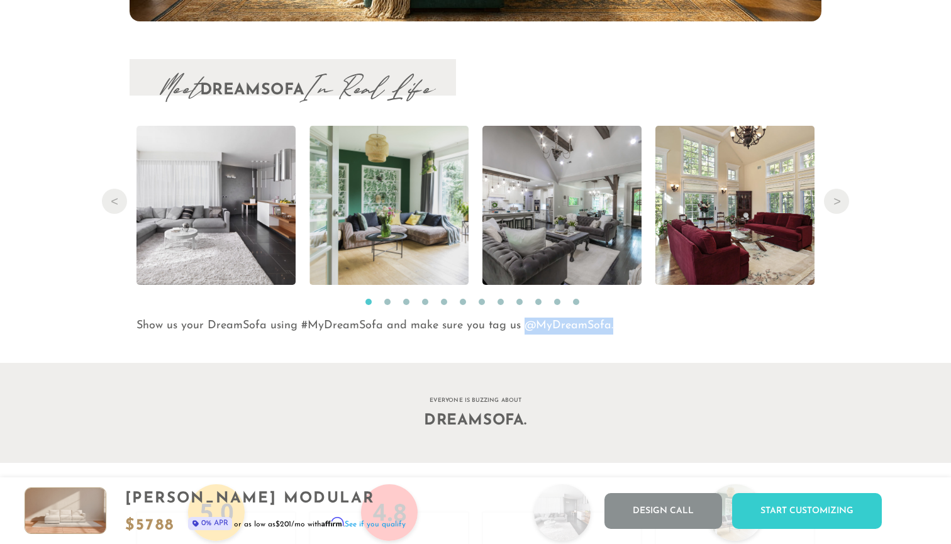
drag, startPoint x: 611, startPoint y: 324, endPoint x: 521, endPoint y: 323, distance: 89.9
click at [521, 323] on p "Show us your DreamSofa using #MyDreamSofa and make sure you tag us @MyDreamSofa." at bounding box center [478, 325] width 685 height 17
copy p "@MyDreamSofa."
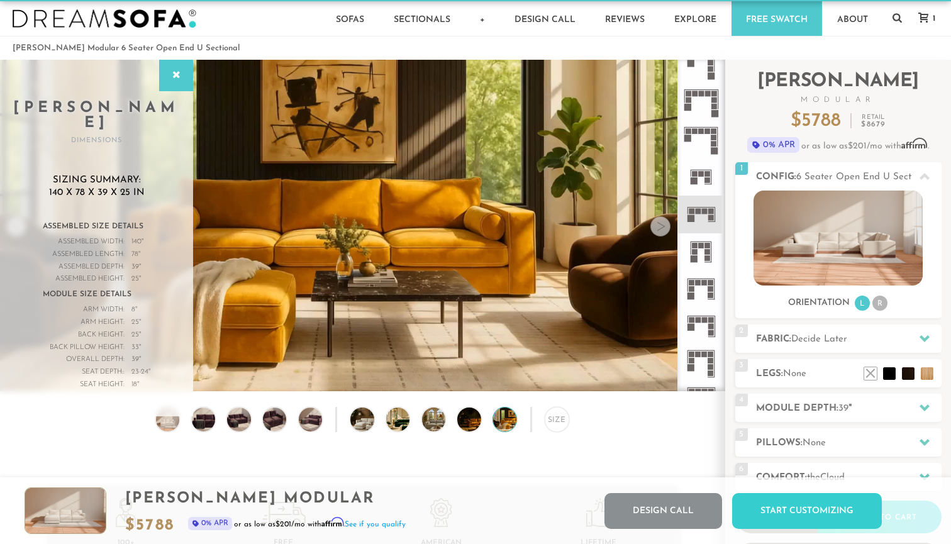
scroll to position [0, 0]
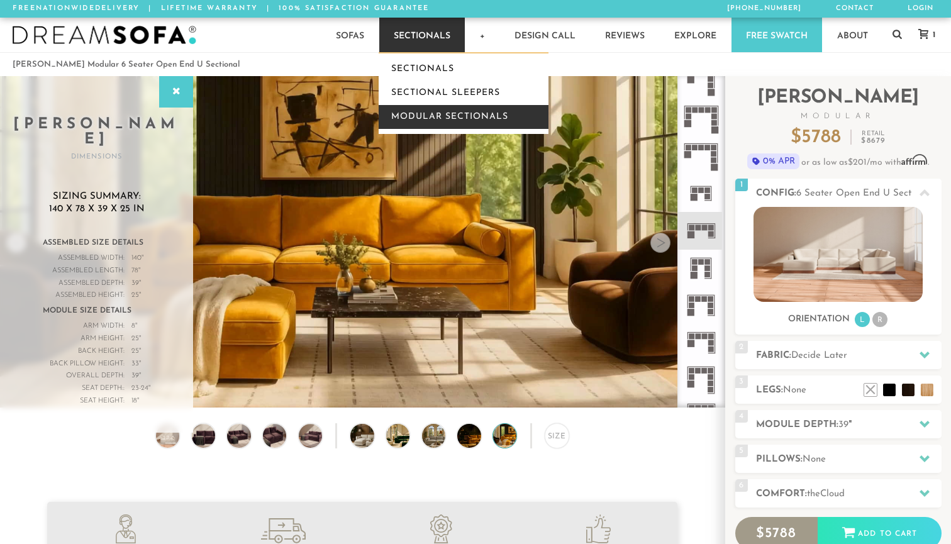
click at [439, 116] on link "Modular Sectionals" at bounding box center [463, 117] width 170 height 24
